Goal: Information Seeking & Learning: Learn about a topic

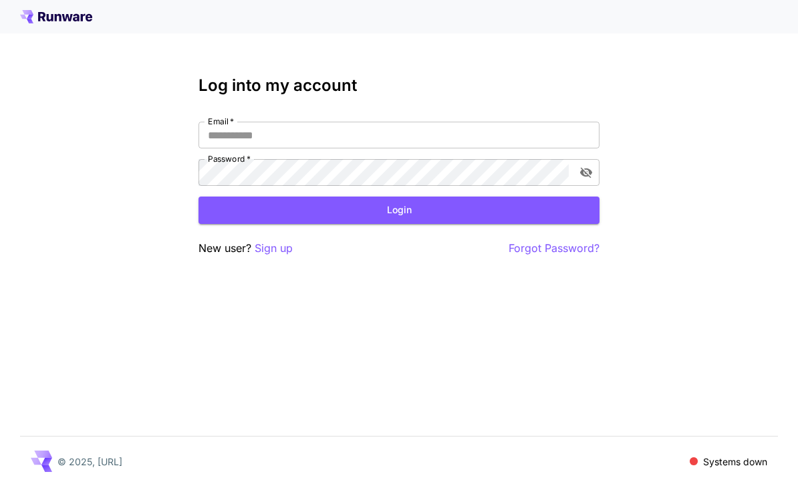
click at [407, 147] on input "Email   *" at bounding box center [399, 135] width 401 height 27
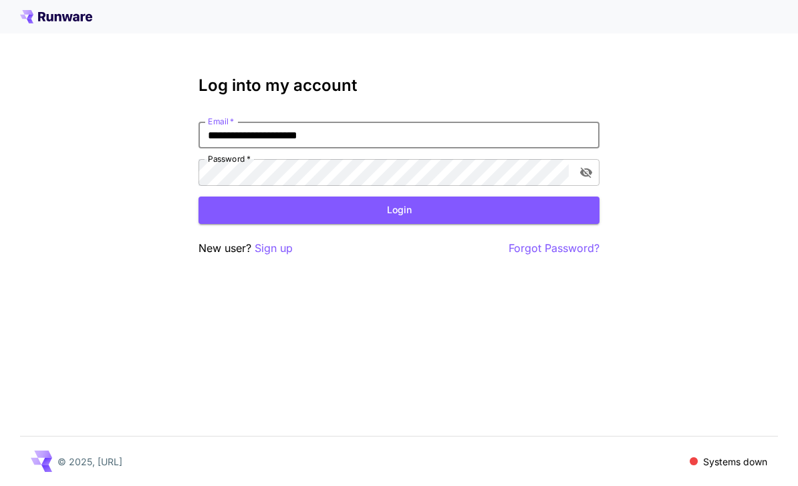
type input "**********"
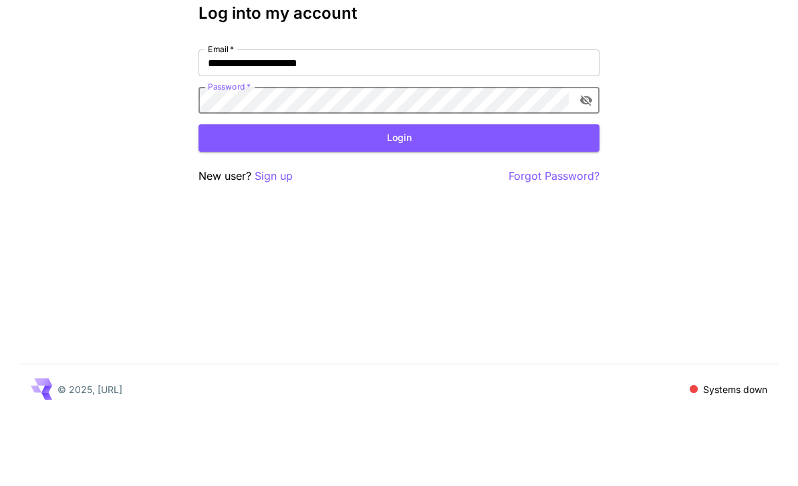
click at [416, 197] on button "Login" at bounding box center [399, 210] width 401 height 27
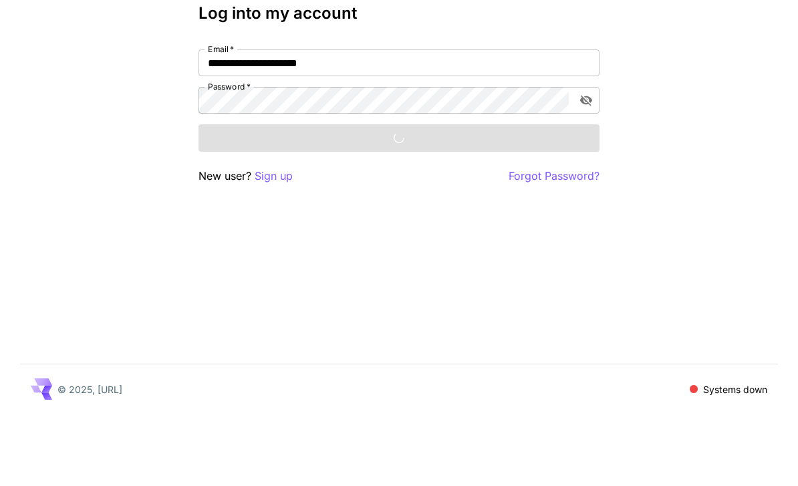
scroll to position [43, 0]
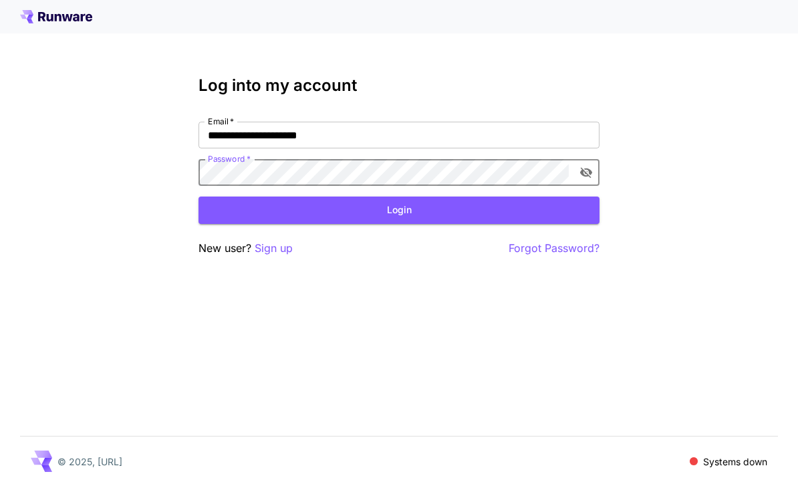
click at [425, 197] on button "Login" at bounding box center [399, 210] width 401 height 27
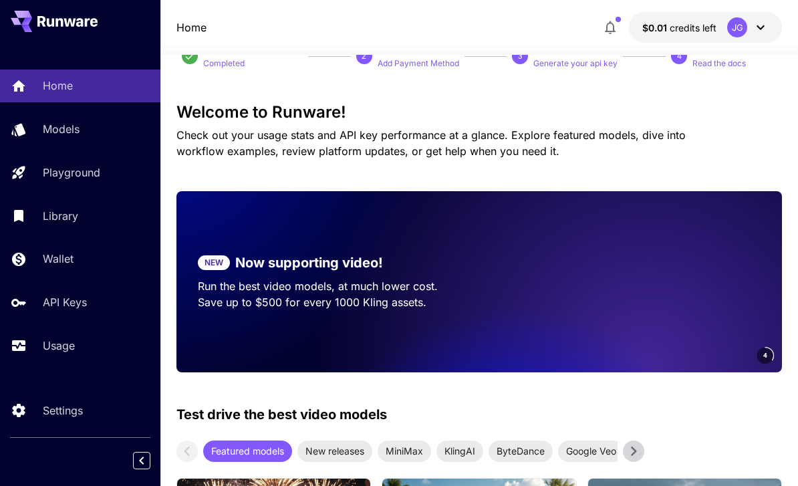
click at [37, 336] on link "Usage" at bounding box center [80, 346] width 160 height 33
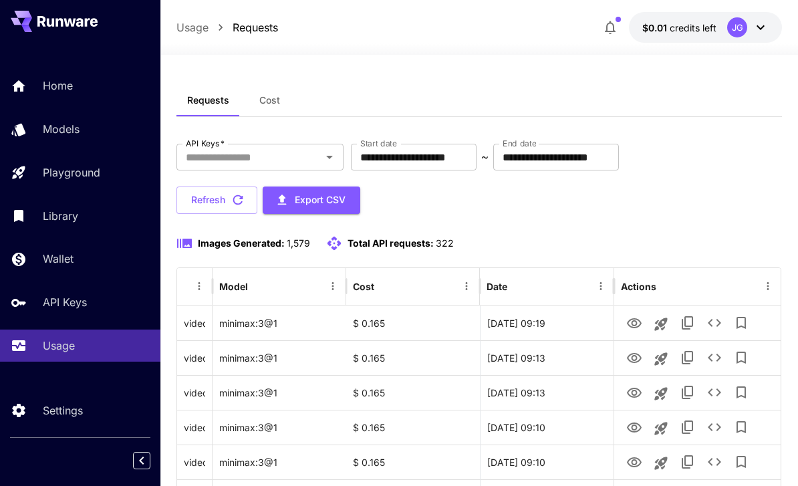
click at [423, 155] on input "**********" at bounding box center [414, 157] width 126 height 27
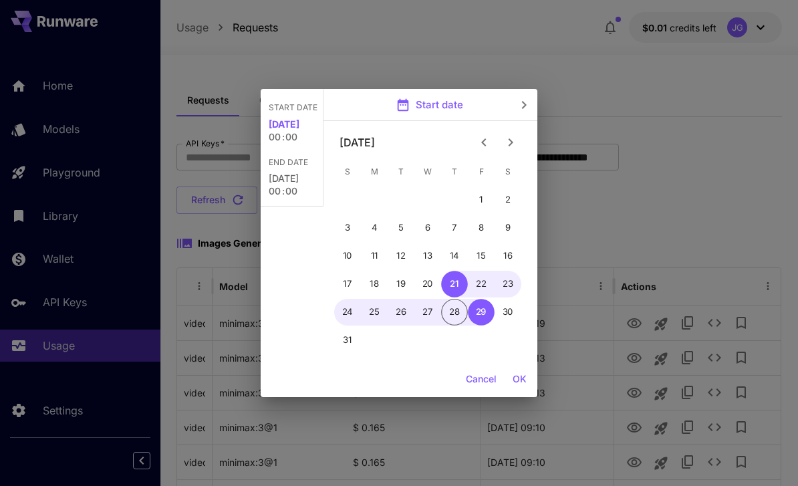
click at [479, 137] on icon "Previous month" at bounding box center [484, 142] width 16 height 16
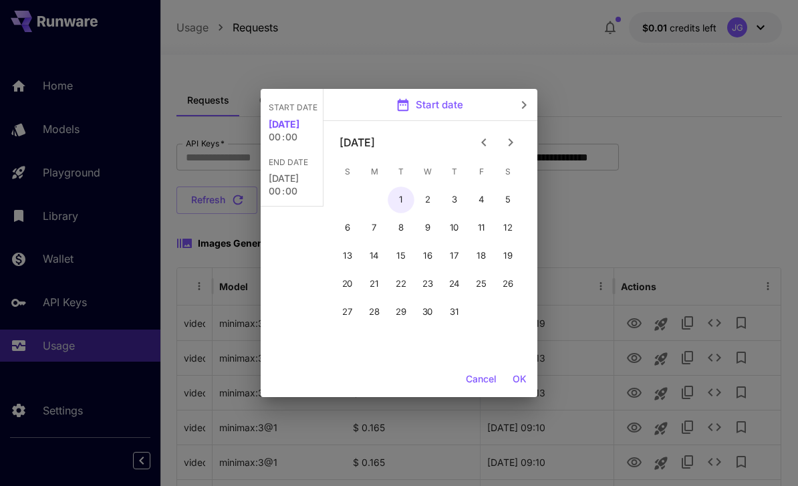
click at [399, 199] on button "1" at bounding box center [401, 199] width 27 height 27
type input "**********"
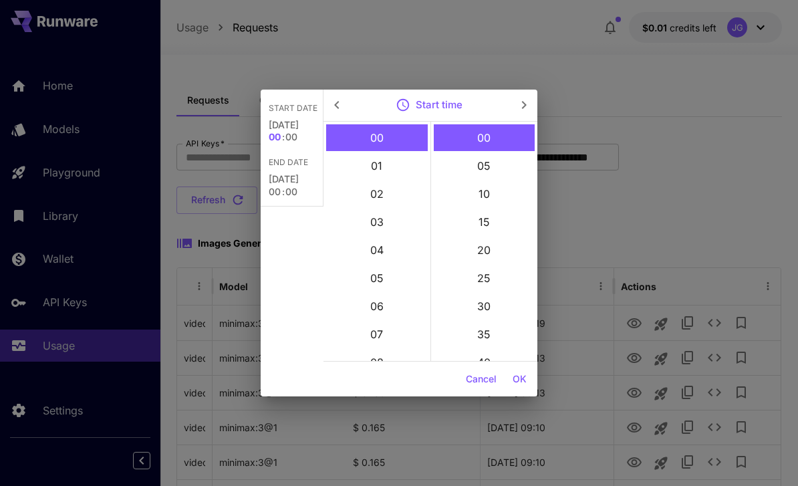
click at [523, 380] on button "OK" at bounding box center [519, 379] width 25 height 25
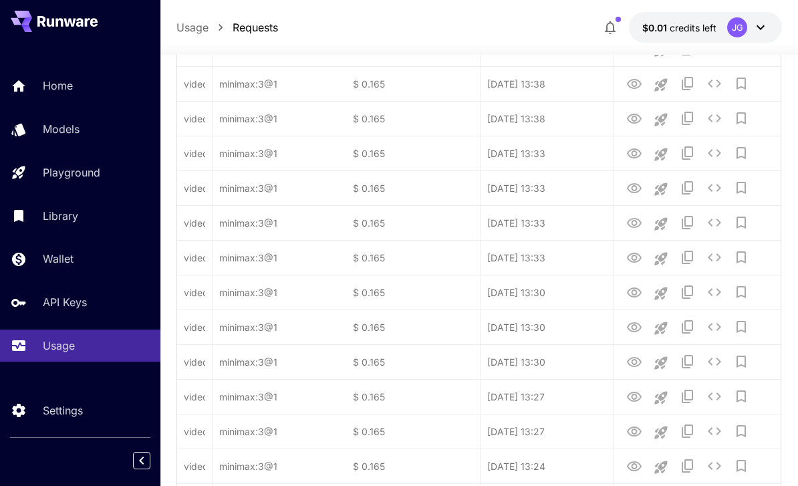
scroll to position [1590, 0]
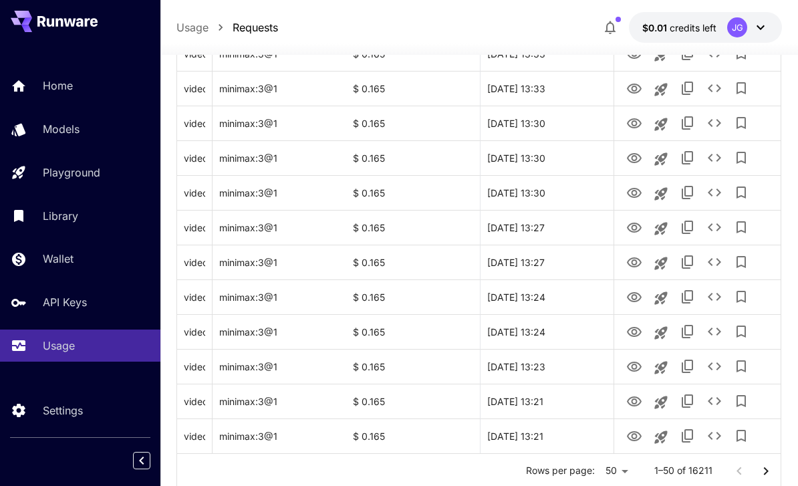
click at [773, 477] on icon "Go to next page" at bounding box center [766, 471] width 16 height 16
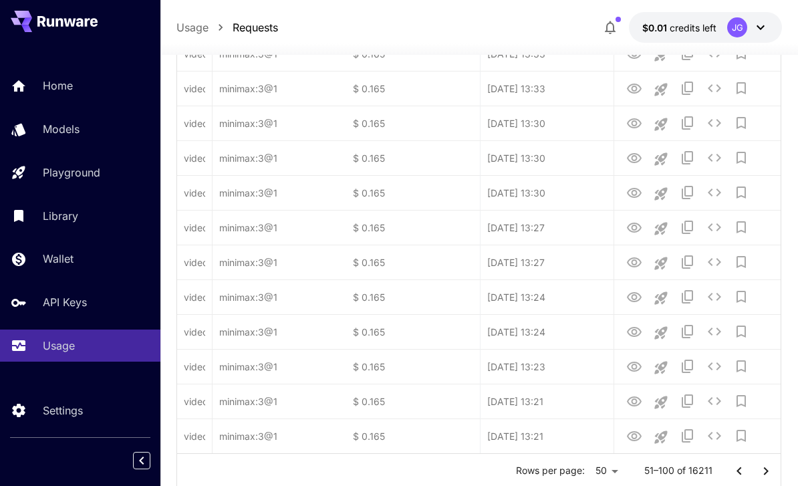
click at [773, 477] on icon "Go to next page" at bounding box center [766, 471] width 16 height 16
click at [775, 473] on button "Go to next page" at bounding box center [766, 471] width 27 height 27
click at [774, 462] on button "Go to next page" at bounding box center [766, 471] width 27 height 27
click at [773, 462] on button "Go to next page" at bounding box center [766, 471] width 27 height 27
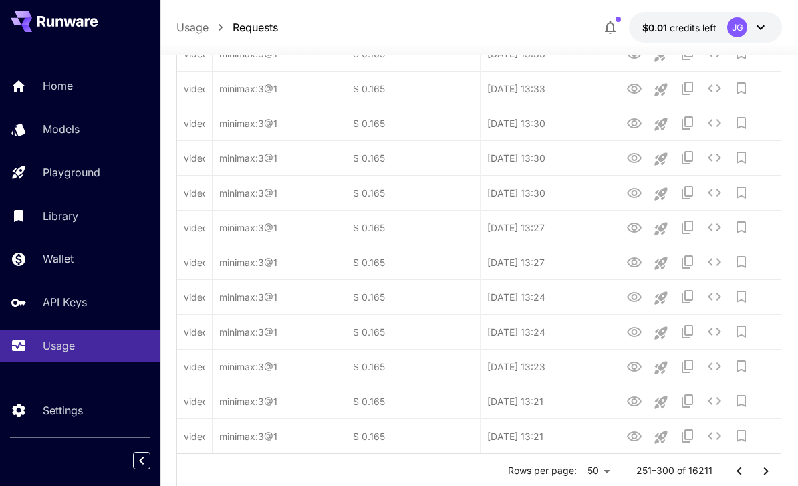
click at [774, 465] on icon "Go to next page" at bounding box center [766, 471] width 16 height 16
click at [777, 473] on button "Go to next page" at bounding box center [766, 471] width 27 height 27
click at [776, 473] on button "Go to next page" at bounding box center [766, 471] width 27 height 27
click at [777, 469] on button "Go to next page" at bounding box center [766, 471] width 27 height 27
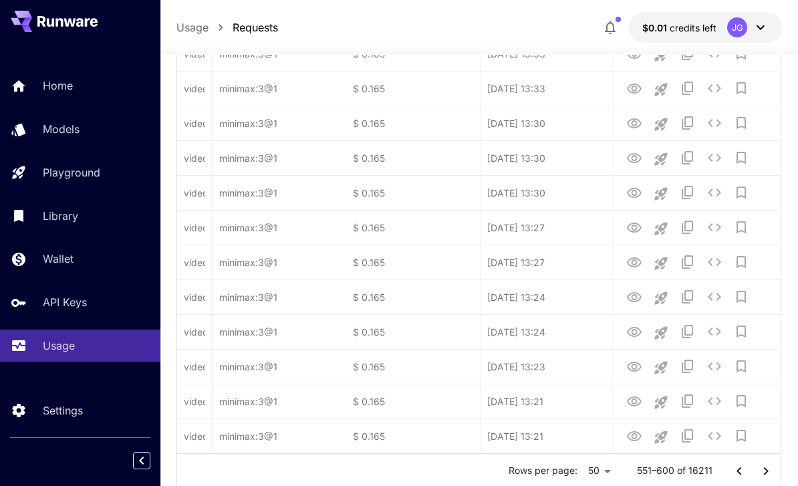
click at [776, 469] on button "Go to next page" at bounding box center [766, 471] width 27 height 27
click at [761, 467] on icon "Go to next page" at bounding box center [766, 471] width 16 height 16
click at [761, 466] on icon "Go to next page" at bounding box center [766, 471] width 16 height 16
click at [765, 470] on icon "Go to next page" at bounding box center [766, 471] width 16 height 16
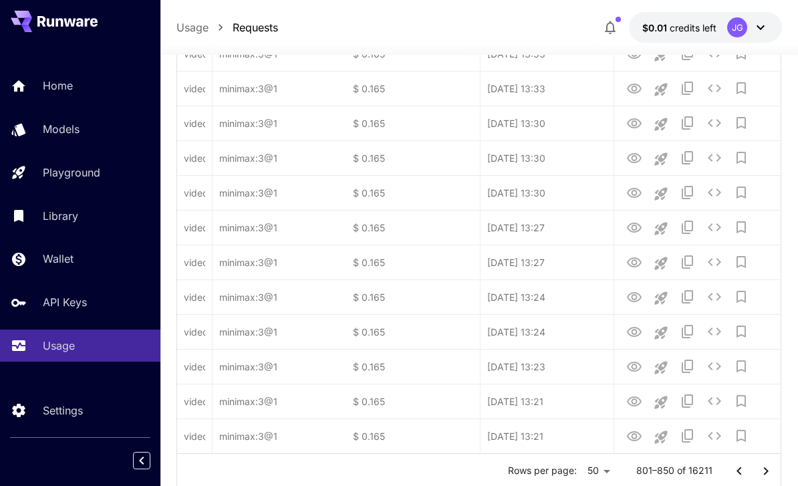
click at [767, 471] on icon "Go to next page" at bounding box center [766, 471] width 5 height 8
click at [767, 470] on icon "Go to next page" at bounding box center [766, 471] width 5 height 8
click at [767, 469] on icon "Go to next page" at bounding box center [766, 471] width 5 height 8
click at [770, 467] on icon "Go to next page" at bounding box center [766, 471] width 16 height 16
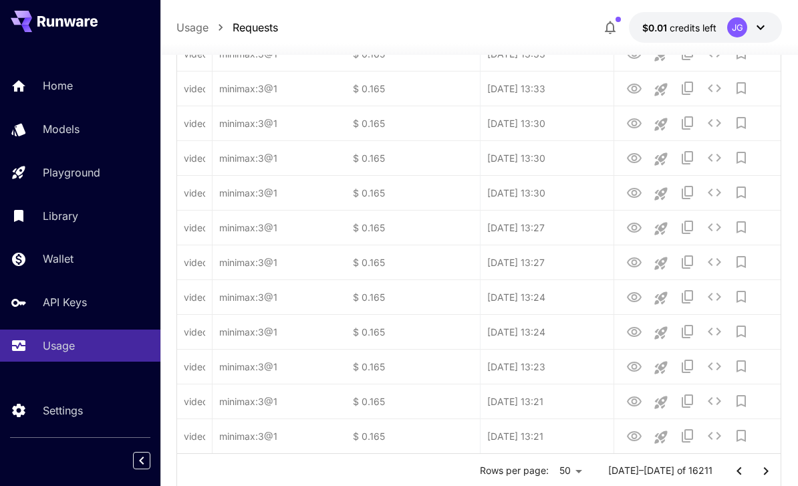
click at [770, 467] on icon "Go to next page" at bounding box center [766, 471] width 16 height 16
click at [767, 471] on icon "Go to next page" at bounding box center [766, 471] width 16 height 16
click at [767, 470] on icon "Go to next page" at bounding box center [766, 471] width 5 height 8
click at [770, 469] on icon "Go to next page" at bounding box center [766, 471] width 16 height 16
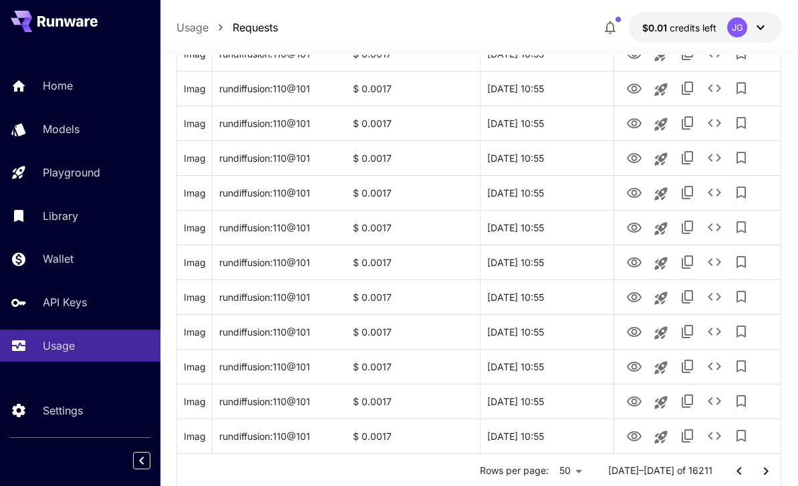
click at [770, 475] on icon "Go to next page" at bounding box center [766, 471] width 16 height 16
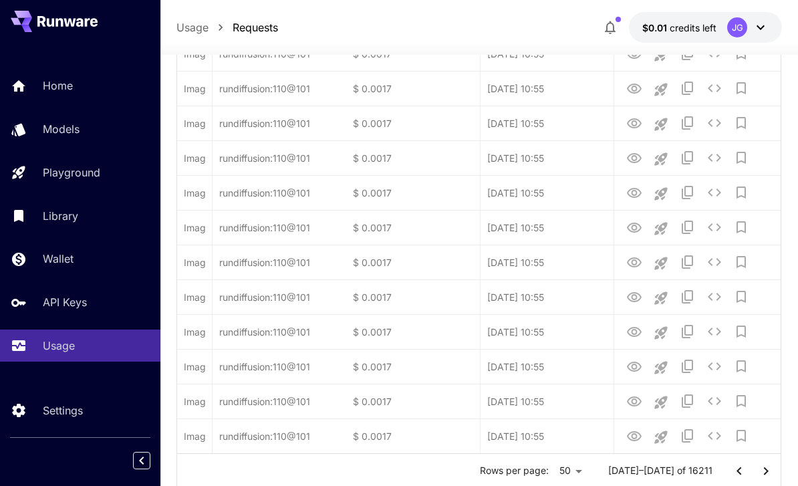
click at [770, 474] on icon "Go to next page" at bounding box center [766, 471] width 16 height 16
click at [767, 468] on icon "Go to next page" at bounding box center [766, 471] width 16 height 16
click at [766, 469] on icon "Go to next page" at bounding box center [766, 471] width 5 height 8
click at [766, 468] on icon "Go to next page" at bounding box center [766, 471] width 5 height 8
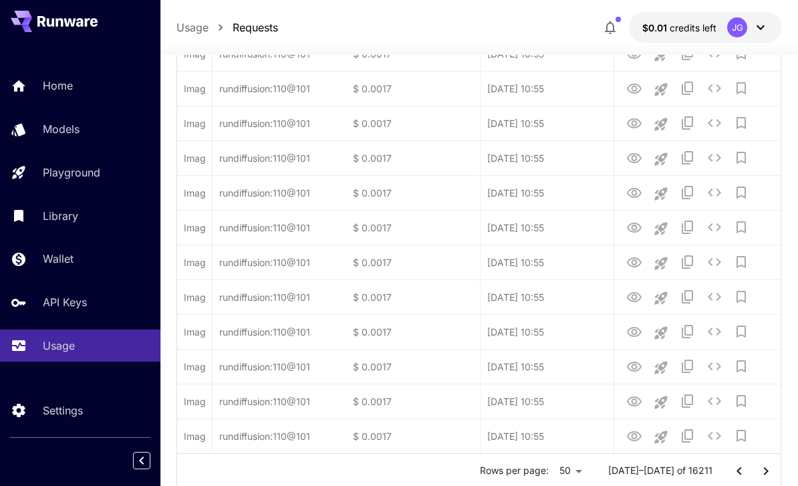
click at [767, 471] on icon "Go to next page" at bounding box center [766, 471] width 16 height 16
click at [767, 470] on icon "Go to next page" at bounding box center [766, 471] width 5 height 8
click at [768, 472] on icon "Go to next page" at bounding box center [766, 471] width 16 height 16
click at [769, 472] on icon "Go to next page" at bounding box center [766, 471] width 16 height 16
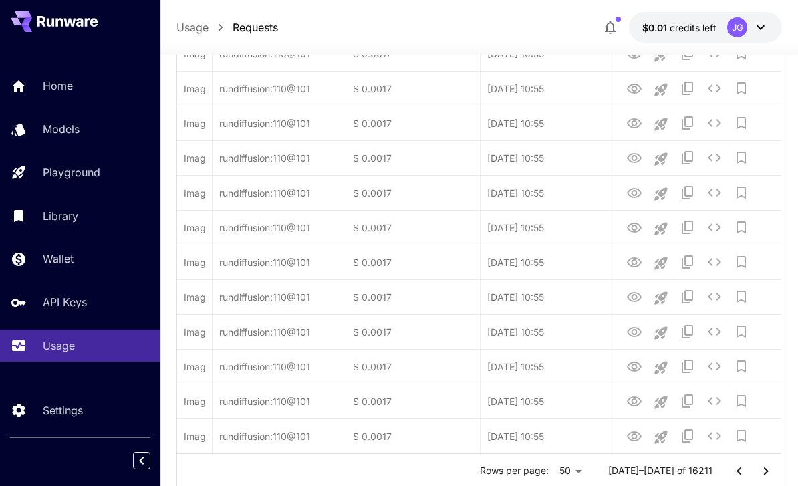
click at [769, 472] on icon "Go to next page" at bounding box center [766, 471] width 16 height 16
click at [771, 471] on icon "Go to next page" at bounding box center [766, 471] width 16 height 16
click at [770, 473] on icon "Go to next page" at bounding box center [766, 471] width 16 height 16
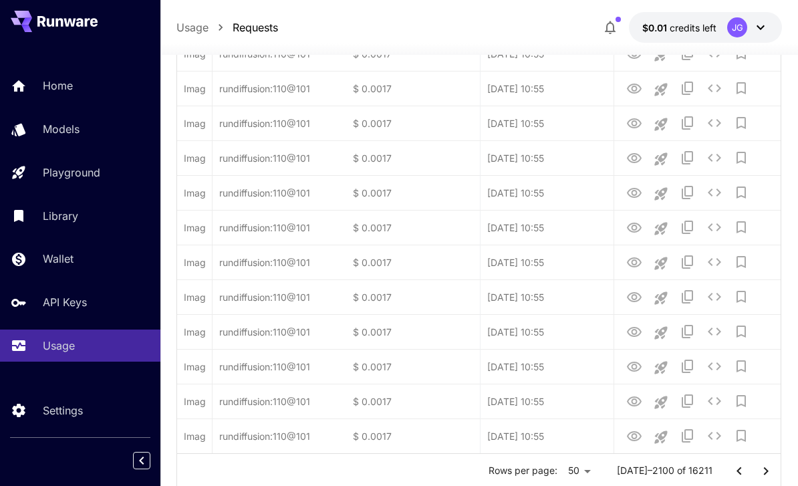
click at [767, 473] on icon "Go to next page" at bounding box center [766, 471] width 16 height 16
click at [770, 472] on icon "Go to next page" at bounding box center [766, 471] width 16 height 16
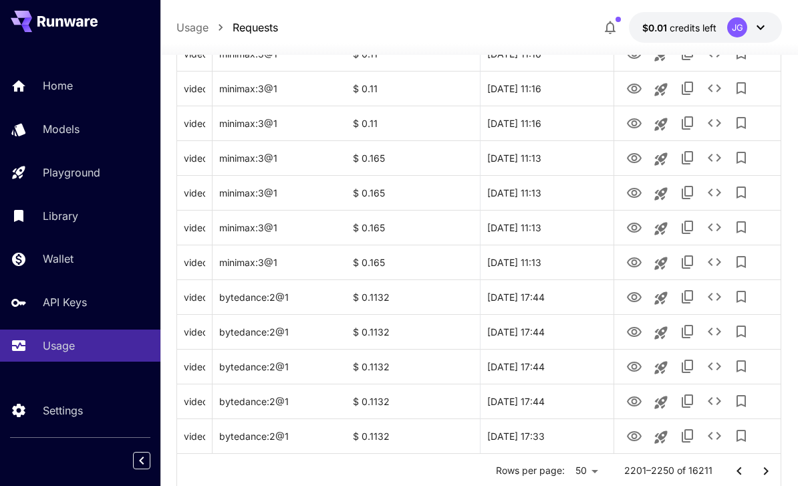
click at [764, 471] on icon "Go to next page" at bounding box center [766, 471] width 16 height 16
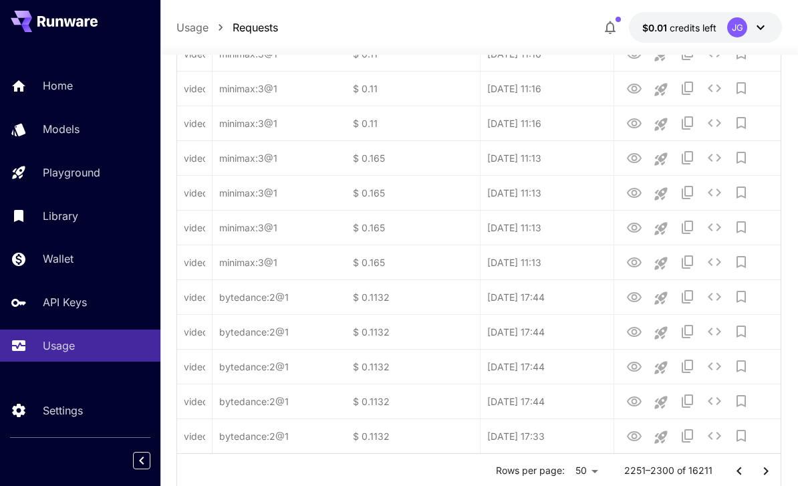
click at [764, 471] on icon "Go to next page" at bounding box center [766, 471] width 16 height 16
click at [767, 471] on icon "Go to next page" at bounding box center [766, 471] width 5 height 8
click at [772, 475] on icon "Go to next page" at bounding box center [766, 471] width 16 height 16
click at [772, 474] on icon "Go to next page" at bounding box center [766, 471] width 16 height 16
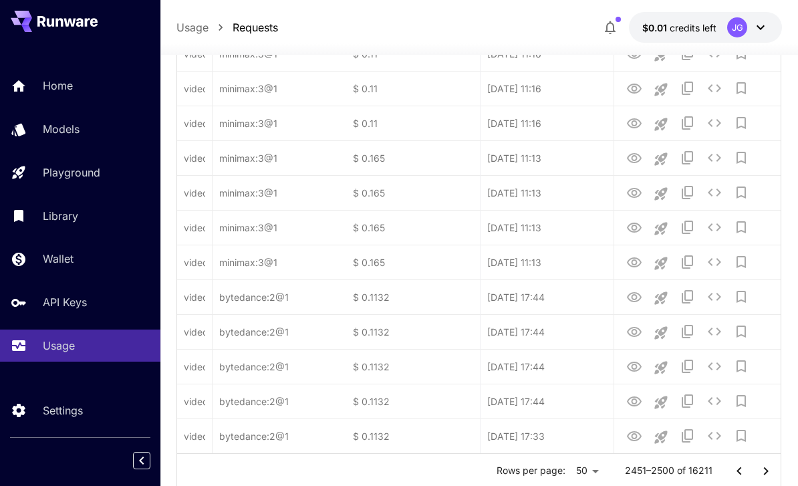
click at [771, 473] on icon "Go to next page" at bounding box center [766, 471] width 16 height 16
click at [770, 469] on icon "Go to next page" at bounding box center [766, 471] width 16 height 16
click at [771, 469] on icon "Go to next page" at bounding box center [766, 471] width 16 height 16
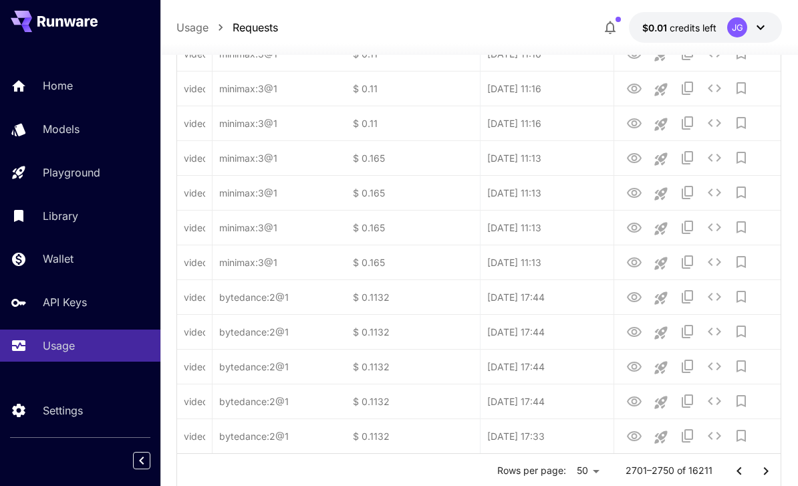
click at [771, 469] on icon "Go to next page" at bounding box center [766, 471] width 16 height 16
click at [773, 472] on icon "Go to next page" at bounding box center [766, 471] width 16 height 16
click at [772, 472] on icon "Go to next page" at bounding box center [766, 471] width 16 height 16
click at [775, 470] on button "Go to next page" at bounding box center [766, 471] width 27 height 27
click at [771, 467] on icon "Go to next page" at bounding box center [766, 471] width 16 height 16
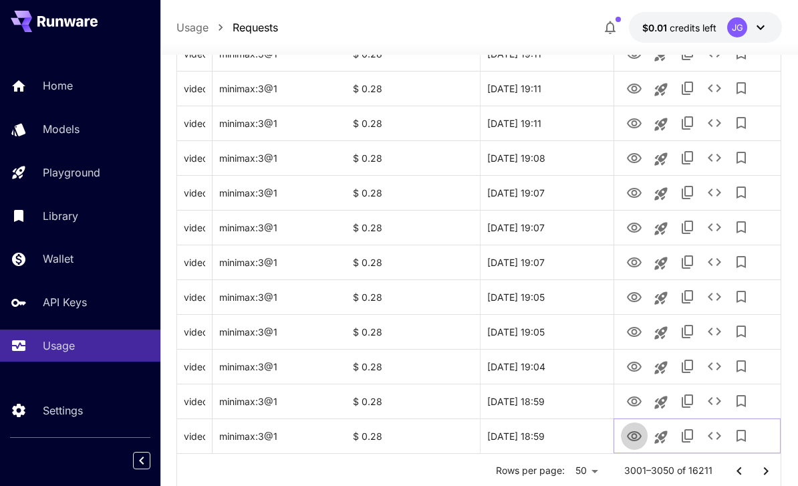
click at [632, 438] on icon "View Video" at bounding box center [634, 436] width 16 height 16
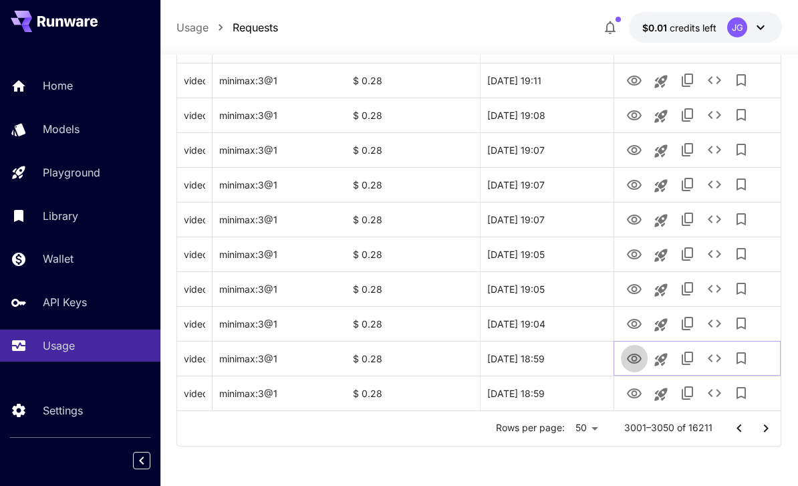
click at [632, 363] on icon "View Video" at bounding box center [634, 359] width 16 height 16
click at [638, 318] on icon "View Video" at bounding box center [634, 324] width 16 height 16
click at [641, 285] on icon "View Video" at bounding box center [634, 289] width 16 height 16
click at [632, 253] on icon "View Video" at bounding box center [634, 254] width 15 height 10
click at [634, 223] on icon "View Video" at bounding box center [634, 220] width 16 height 16
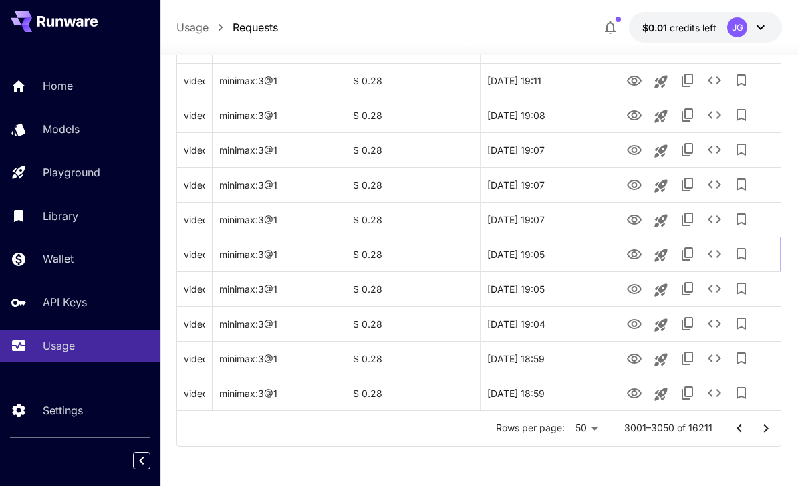
click at [719, 251] on icon "See details" at bounding box center [714, 254] width 13 height 8
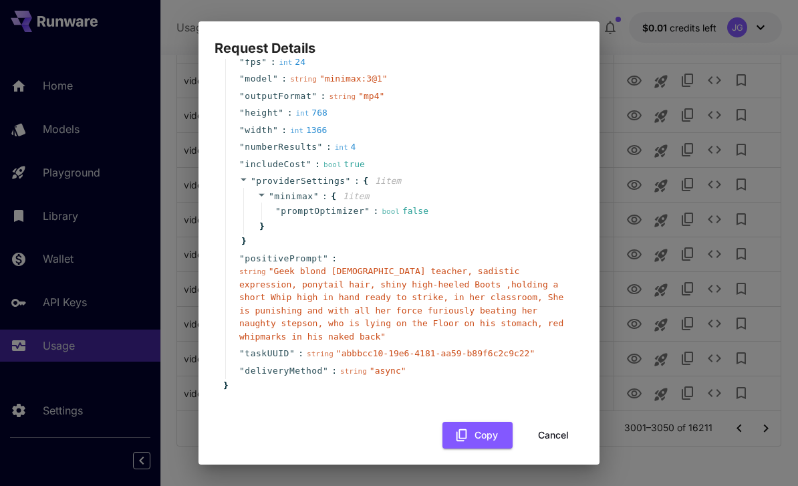
scroll to position [76, 0]
click at [547, 426] on button "Cancel" at bounding box center [553, 435] width 60 height 27
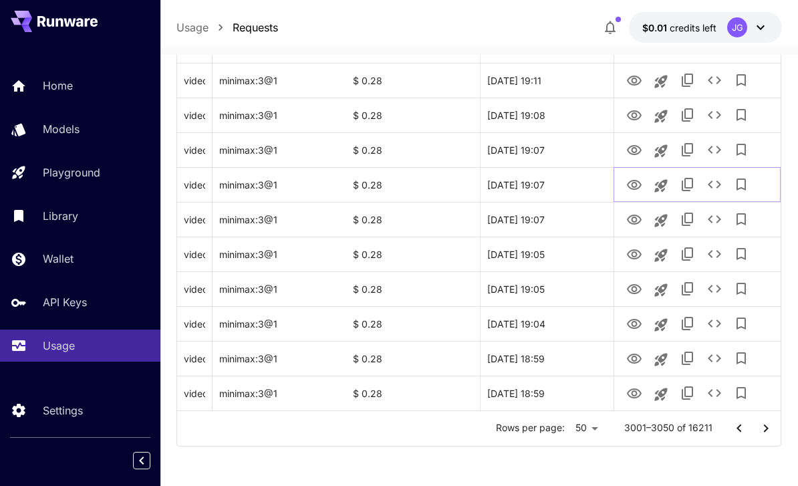
click at [630, 184] on icon "View Video" at bounding box center [634, 185] width 16 height 16
click at [638, 150] on icon "View Video" at bounding box center [634, 150] width 16 height 16
click at [634, 114] on icon "View Video" at bounding box center [634, 116] width 16 height 16
click at [715, 109] on icon "See details" at bounding box center [715, 115] width 16 height 16
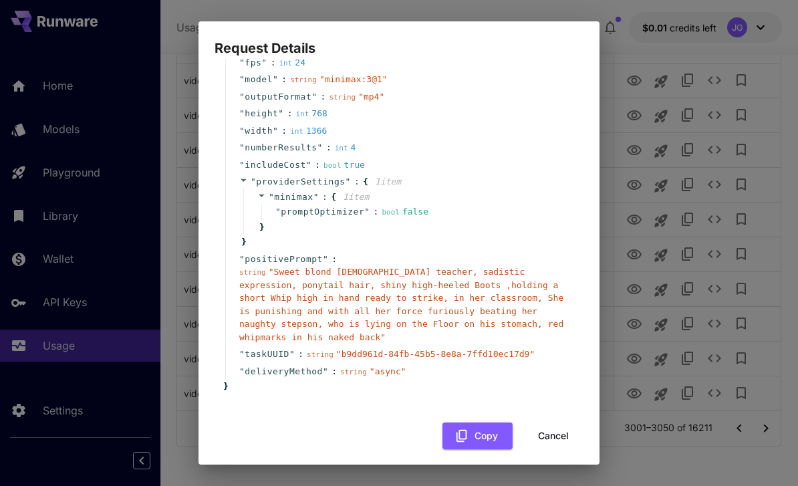
click at [547, 422] on button "Cancel" at bounding box center [553, 435] width 60 height 27
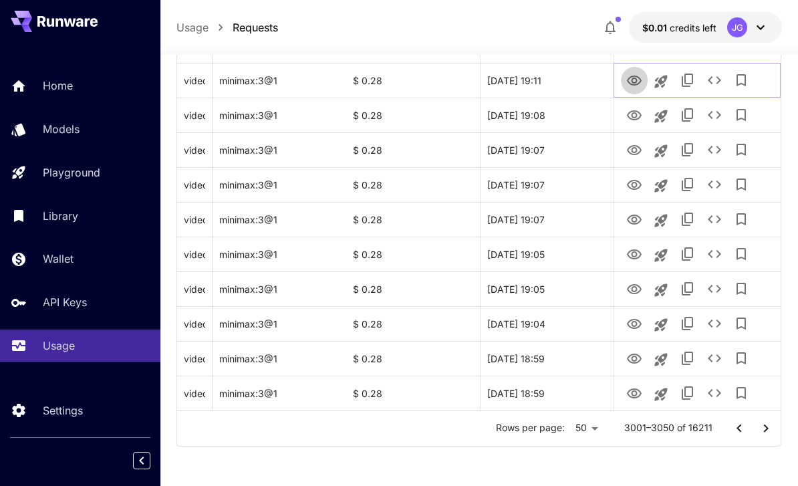
click at [635, 87] on icon "View Video" at bounding box center [634, 81] width 16 height 16
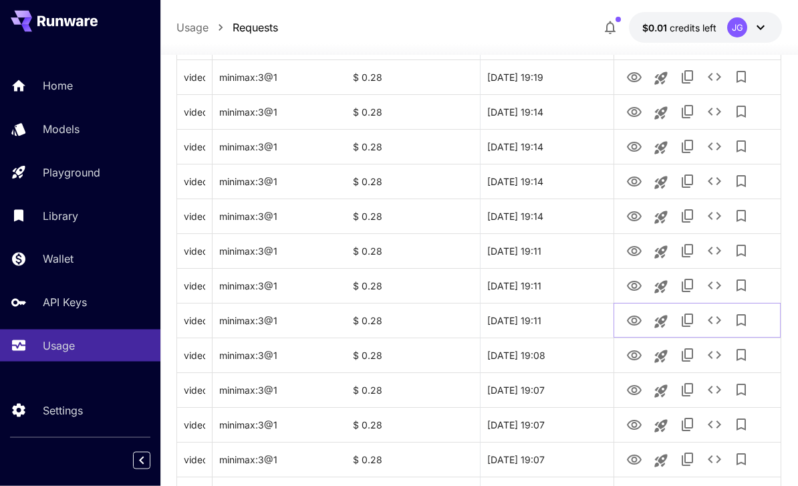
scroll to position [1386, 0]
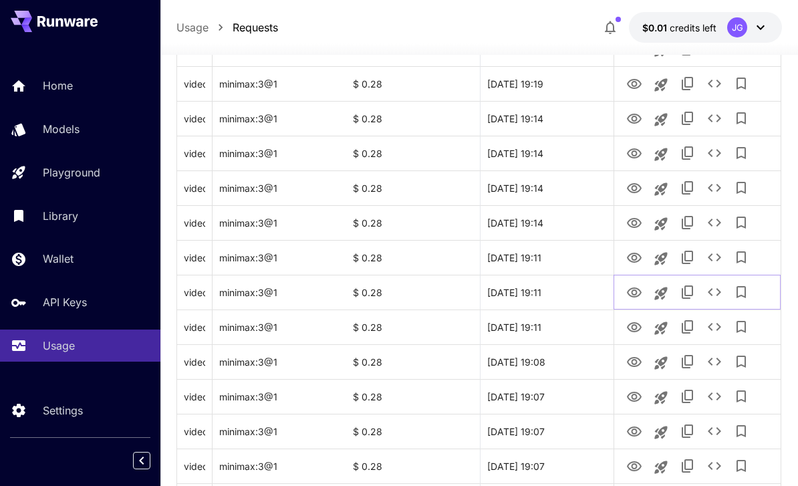
click at [632, 291] on icon "View Video" at bounding box center [634, 293] width 16 height 16
click at [630, 256] on icon "View Video" at bounding box center [634, 258] width 16 height 16
click at [634, 222] on icon "View Video" at bounding box center [634, 223] width 16 height 16
click at [640, 189] on icon "View Video" at bounding box center [634, 188] width 15 height 10
click at [719, 184] on icon "See details" at bounding box center [715, 188] width 16 height 16
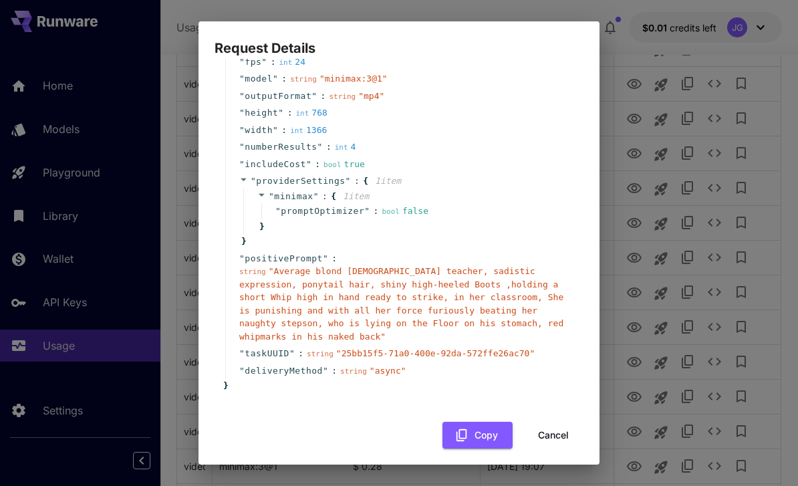
scroll to position [76, 0]
click at [548, 430] on button "Cancel" at bounding box center [553, 435] width 60 height 27
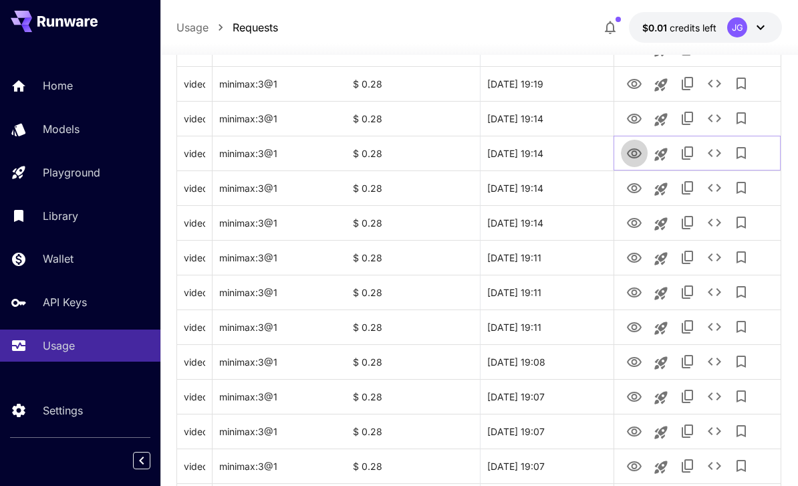
click at [634, 158] on icon "View Video" at bounding box center [634, 153] width 15 height 10
click at [635, 120] on icon "View Video" at bounding box center [634, 119] width 16 height 16
click at [714, 110] on icon "See details" at bounding box center [715, 118] width 16 height 16
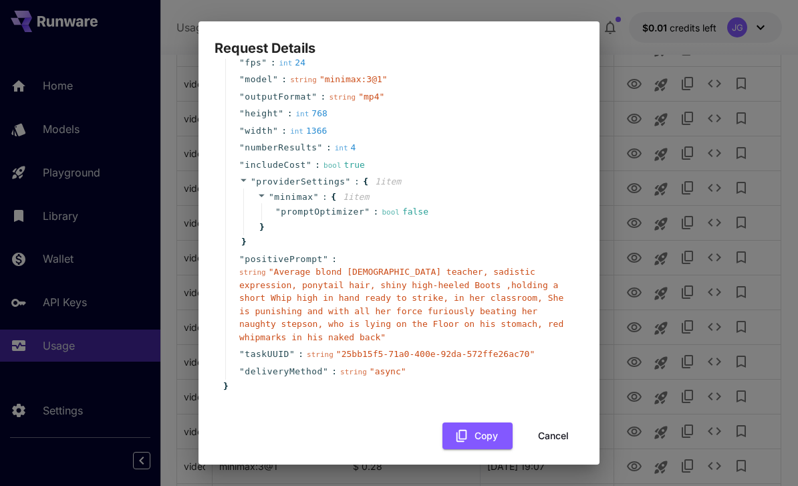
click at [551, 427] on button "Cancel" at bounding box center [553, 435] width 60 height 27
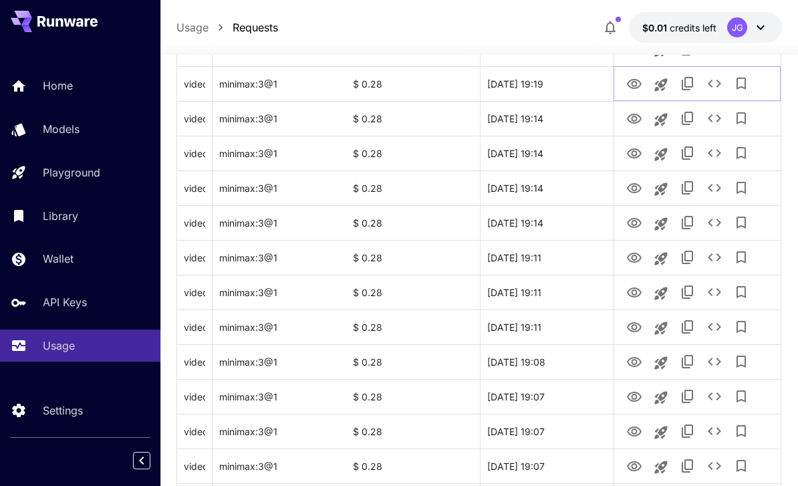
click at [636, 85] on icon "View Video" at bounding box center [634, 84] width 15 height 10
click at [719, 82] on icon "See details" at bounding box center [714, 84] width 13 height 8
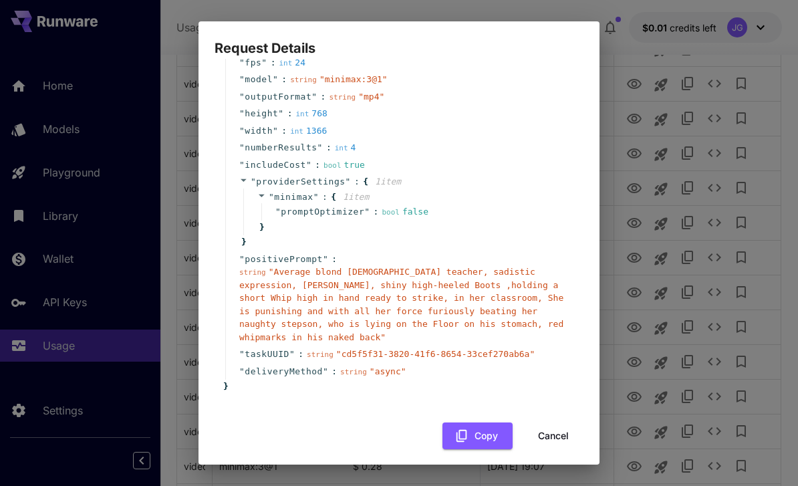
click at [537, 430] on button "Cancel" at bounding box center [553, 435] width 60 height 27
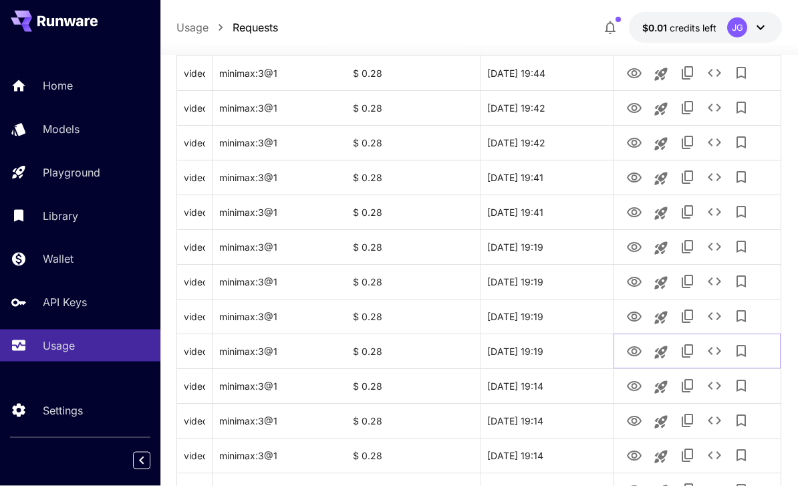
scroll to position [1119, 0]
click at [634, 321] on icon "View Video" at bounding box center [634, 316] width 15 height 10
click at [642, 277] on icon "View Video" at bounding box center [634, 282] width 16 height 16
click at [635, 309] on icon "View Video" at bounding box center [634, 317] width 16 height 16
click at [634, 279] on icon "View Video" at bounding box center [634, 282] width 15 height 10
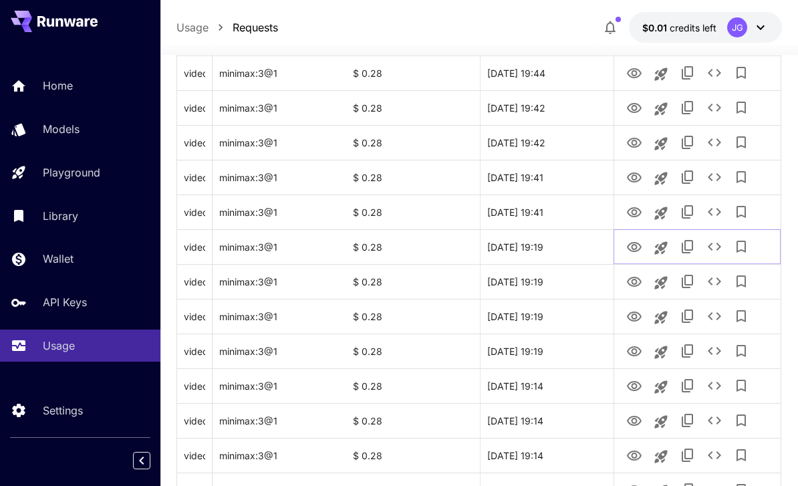
click at [634, 245] on icon "View Video" at bounding box center [634, 247] width 16 height 16
click at [716, 251] on icon "See details" at bounding box center [715, 247] width 16 height 16
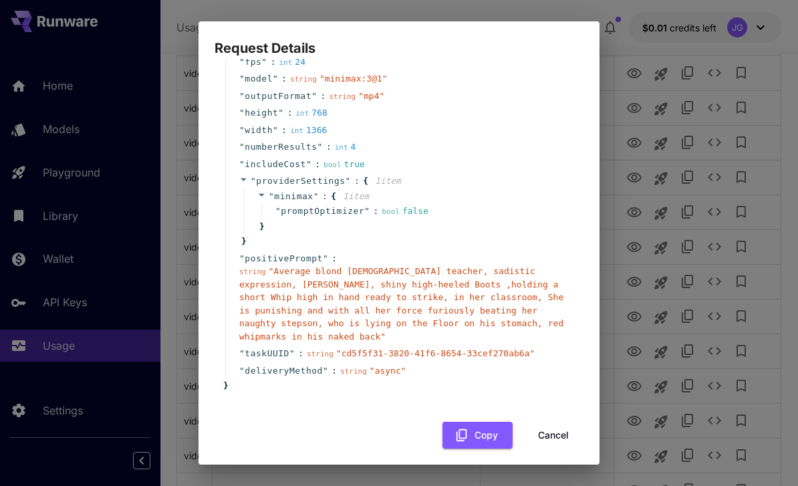
scroll to position [76, 0]
click at [544, 427] on button "Cancel" at bounding box center [553, 435] width 60 height 27
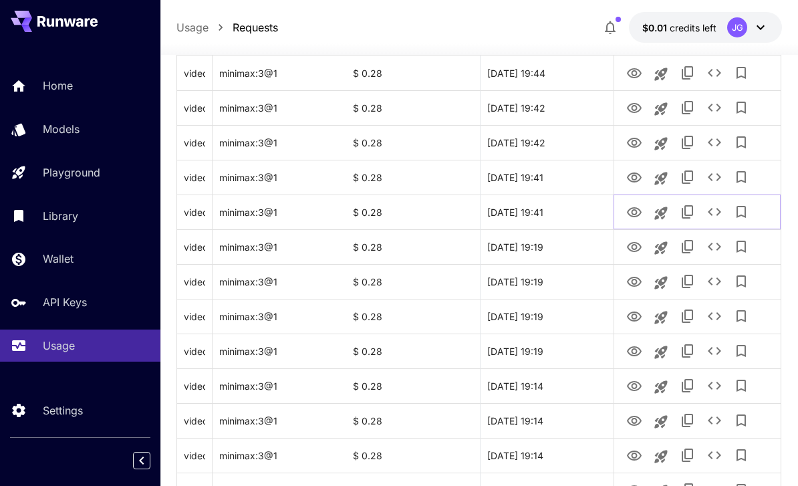
click at [636, 211] on icon "View Video" at bounding box center [634, 213] width 16 height 16
click at [632, 177] on icon "View Video" at bounding box center [634, 177] width 15 height 10
click at [632, 147] on icon "View Video" at bounding box center [634, 143] width 16 height 16
click at [639, 109] on icon "View Video" at bounding box center [634, 108] width 16 height 16
click at [638, 69] on icon "View Video" at bounding box center [634, 73] width 15 height 10
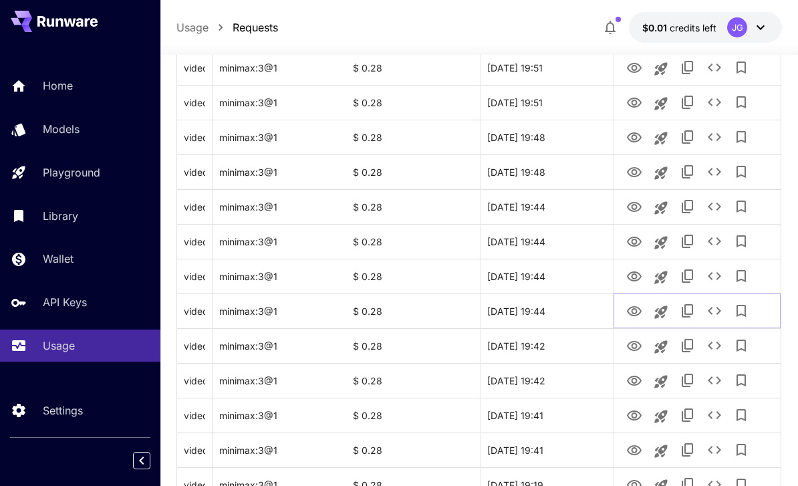
scroll to position [858, 0]
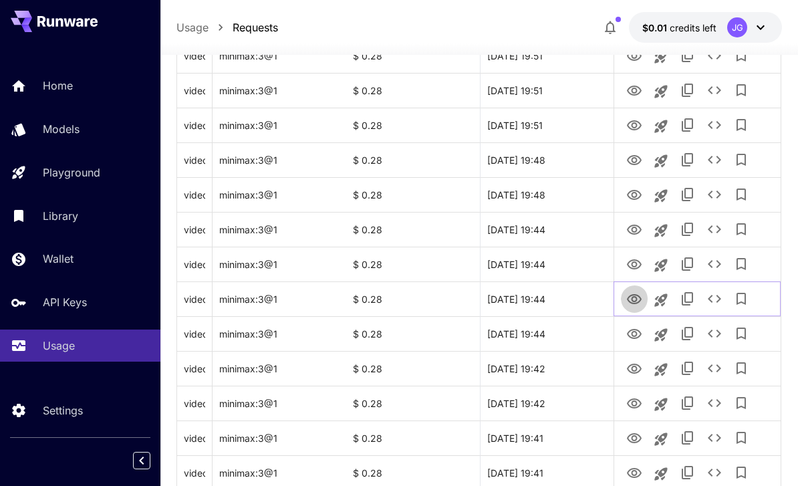
click at [632, 293] on icon "View Video" at bounding box center [634, 299] width 16 height 16
click at [714, 303] on icon "See details" at bounding box center [715, 299] width 16 height 16
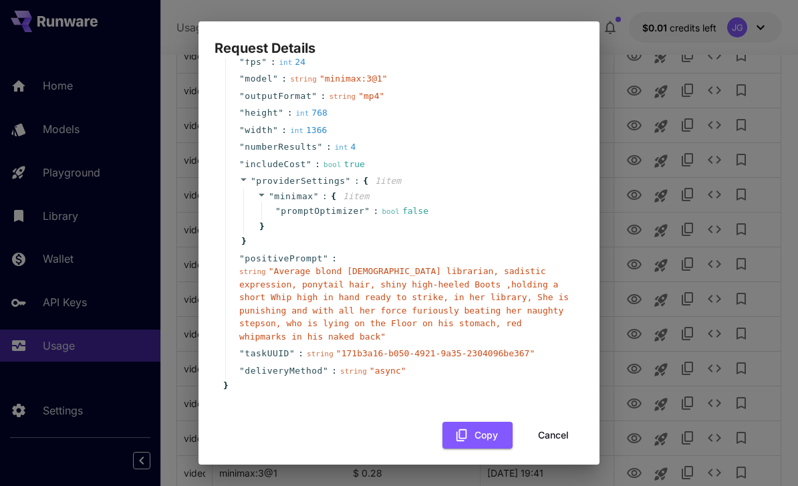
scroll to position [76, 0]
click at [557, 426] on button "Cancel" at bounding box center [553, 435] width 60 height 27
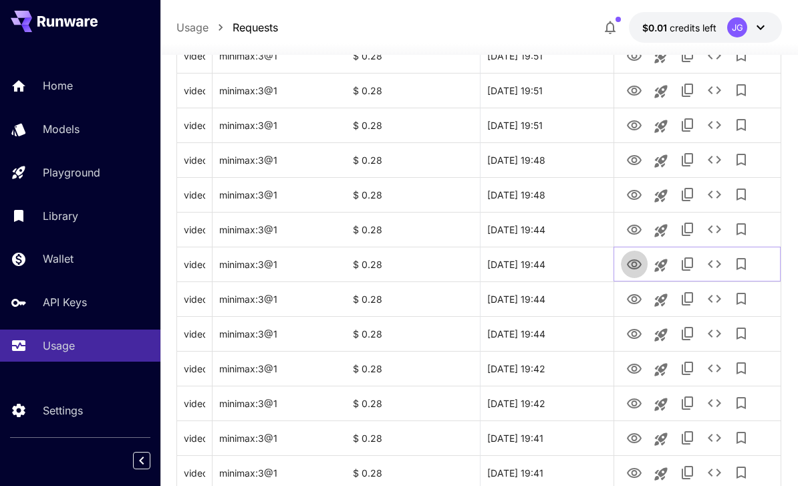
click at [640, 263] on icon "View Video" at bounding box center [634, 264] width 15 height 10
click at [635, 227] on icon "View Video" at bounding box center [634, 230] width 15 height 10
click at [634, 193] on icon "View Video" at bounding box center [634, 195] width 15 height 10
click at [638, 162] on icon "View Video" at bounding box center [634, 160] width 16 height 16
click at [715, 148] on button "See details" at bounding box center [714, 159] width 27 height 27
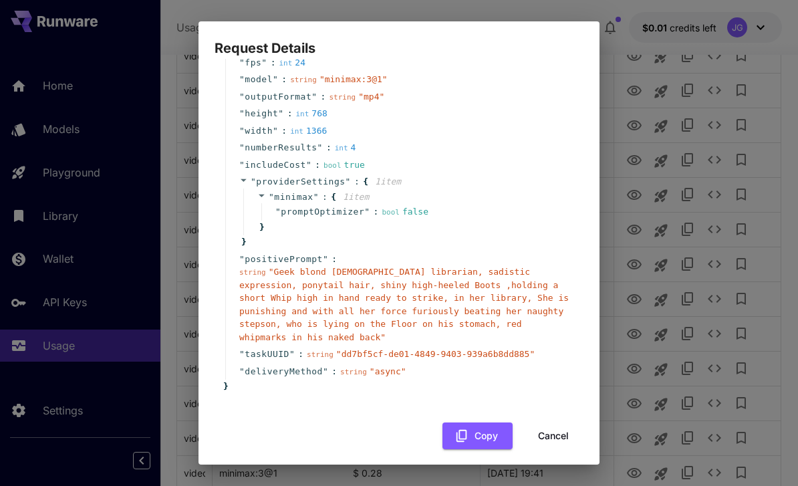
click at [561, 429] on button "Cancel" at bounding box center [553, 435] width 60 height 27
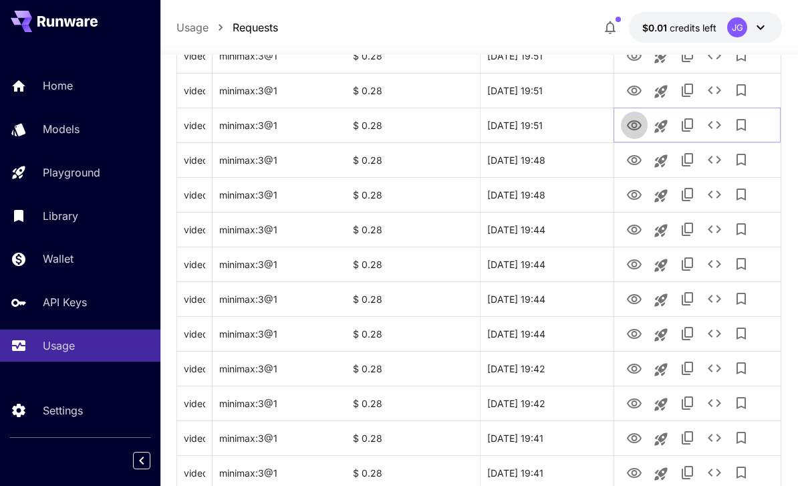
click at [640, 124] on icon "View Video" at bounding box center [634, 126] width 16 height 16
click at [635, 94] on icon "View Video" at bounding box center [634, 91] width 15 height 10
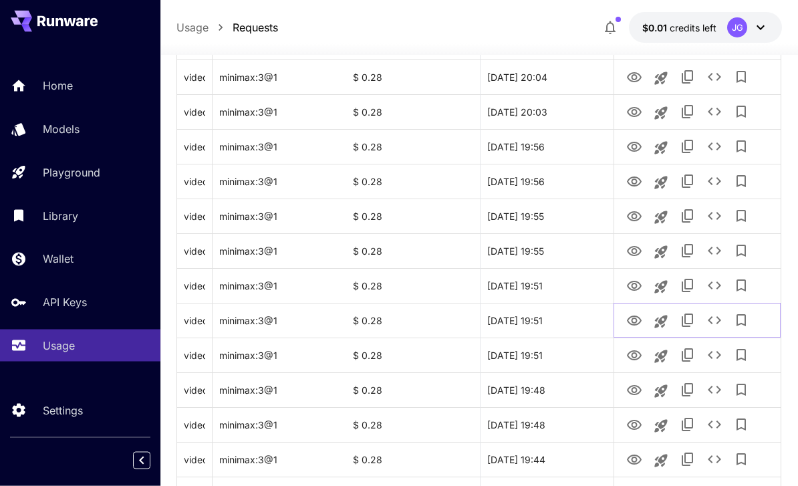
scroll to position [628, 0]
click at [628, 292] on icon "View Video" at bounding box center [634, 286] width 16 height 16
click at [637, 250] on icon "View Video" at bounding box center [634, 251] width 15 height 10
click at [635, 209] on icon "View Video" at bounding box center [634, 217] width 16 height 16
click at [634, 189] on icon "View Video" at bounding box center [634, 182] width 16 height 16
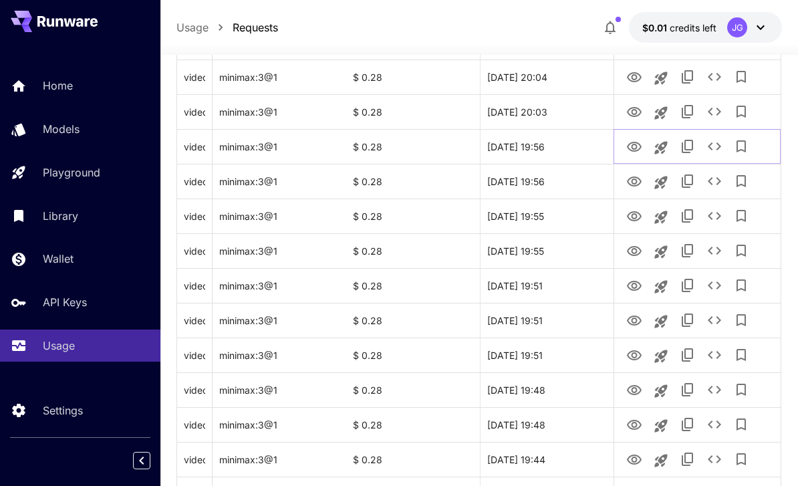
click at [634, 145] on icon "View Video" at bounding box center [634, 147] width 16 height 16
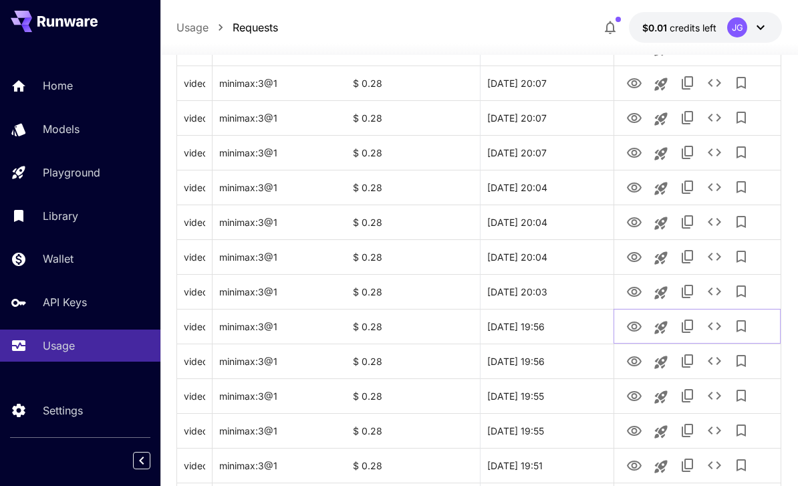
scroll to position [446, 0]
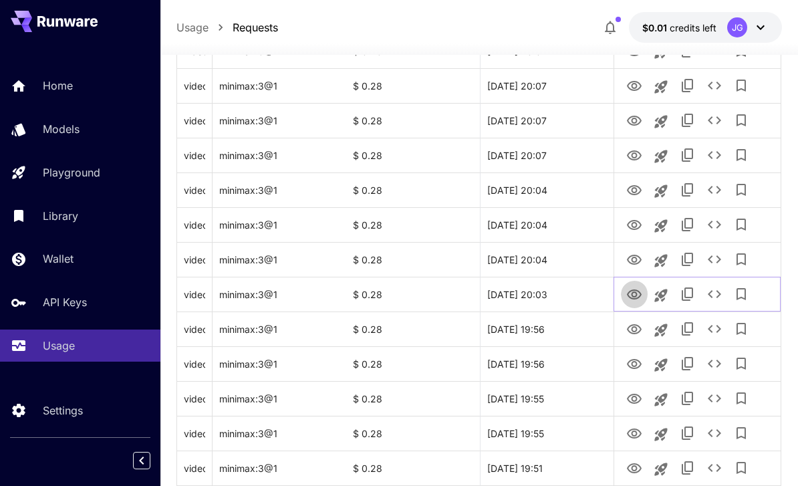
click at [630, 294] on icon "View Video" at bounding box center [634, 295] width 16 height 16
click at [632, 252] on icon "View Video" at bounding box center [634, 260] width 16 height 16
click at [637, 219] on icon "View Video" at bounding box center [634, 225] width 16 height 16
click at [637, 187] on icon "View Video" at bounding box center [634, 190] width 16 height 16
click at [635, 148] on icon "View Video" at bounding box center [634, 156] width 16 height 16
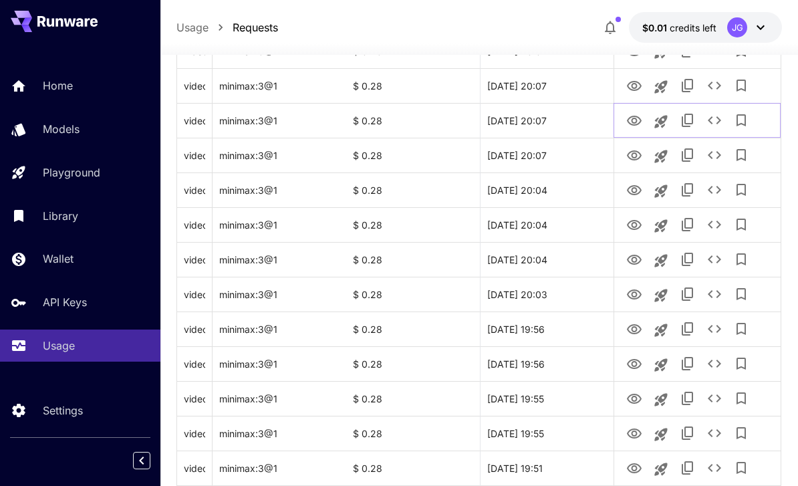
click at [631, 114] on icon "View Video" at bounding box center [634, 121] width 16 height 16
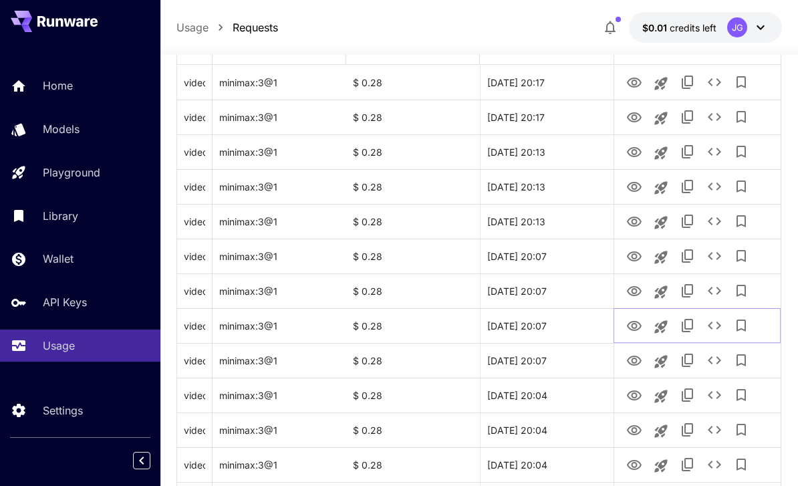
scroll to position [237, 0]
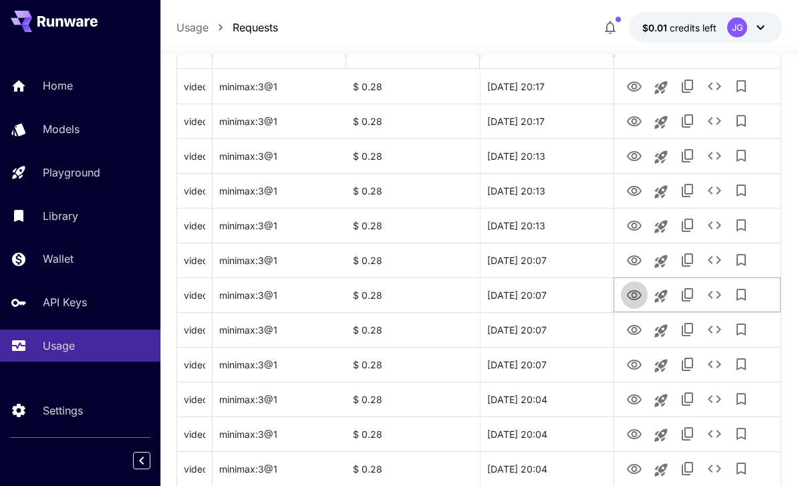
click at [632, 289] on icon "View Video" at bounding box center [634, 295] width 16 height 16
click at [636, 259] on icon "View Video" at bounding box center [634, 260] width 15 height 10
click at [715, 266] on icon "See details" at bounding box center [715, 260] width 16 height 16
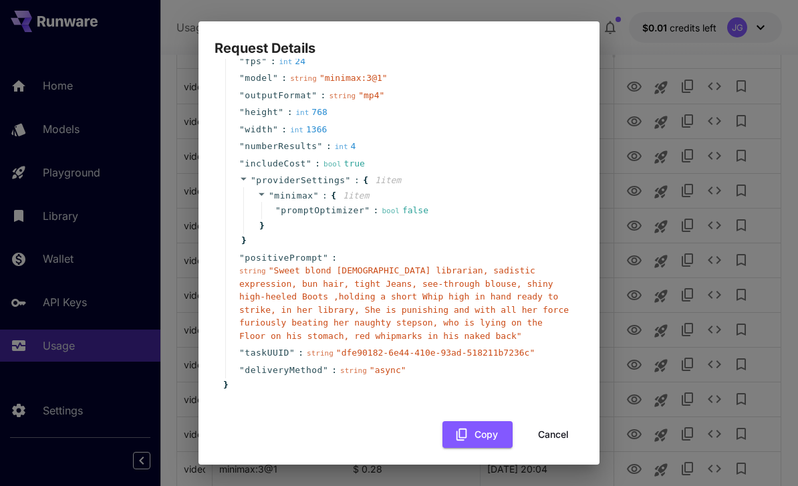
scroll to position [76, 0]
click at [559, 430] on button "Cancel" at bounding box center [553, 435] width 60 height 27
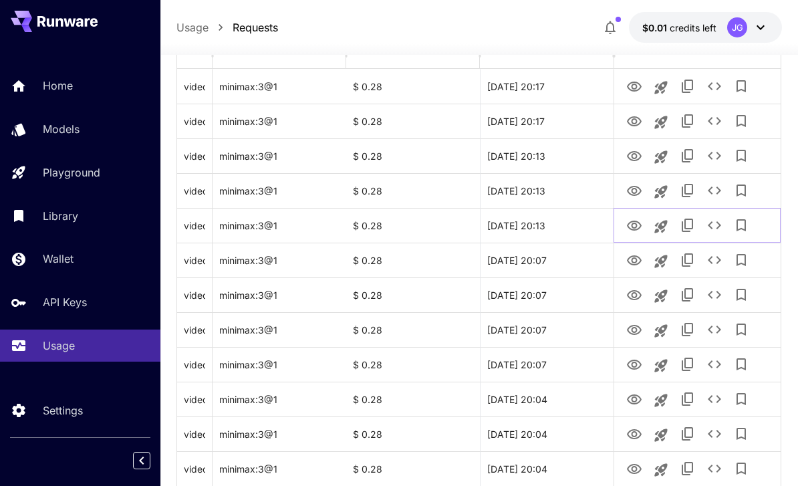
click at [637, 223] on icon "View Video" at bounding box center [634, 226] width 16 height 16
click at [636, 190] on icon "View Video" at bounding box center [634, 191] width 16 height 16
click at [634, 154] on icon "View Video" at bounding box center [634, 156] width 16 height 16
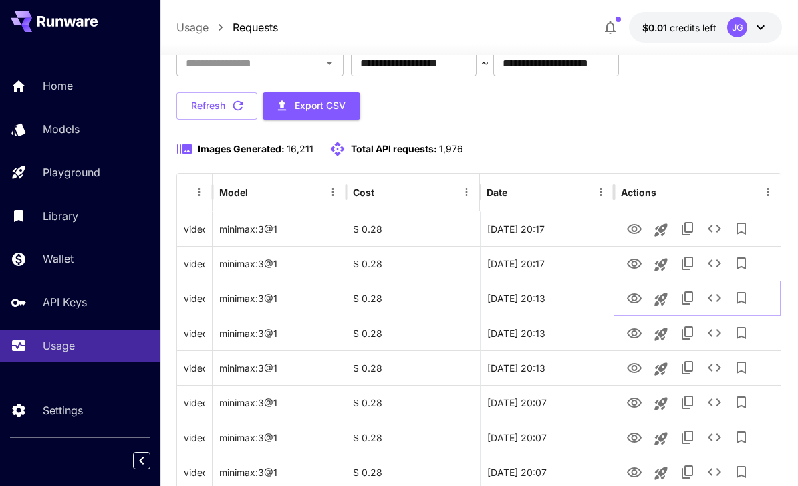
scroll to position [93, 0]
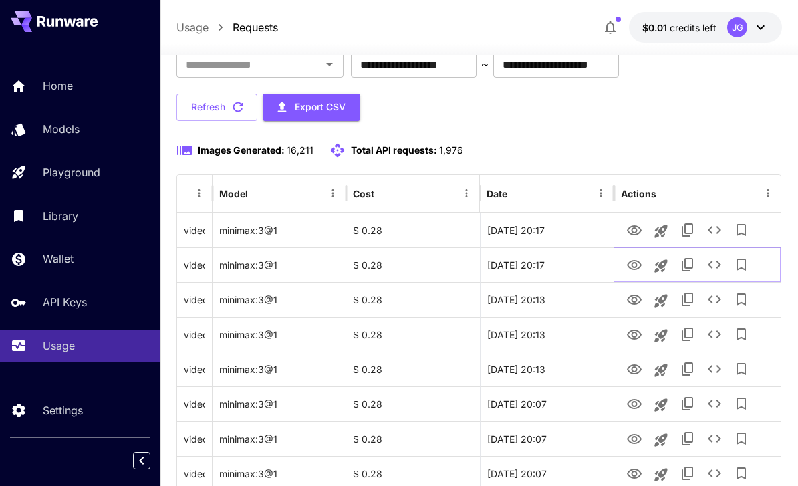
click at [635, 269] on icon "View Video" at bounding box center [634, 265] width 15 height 10
click at [720, 263] on icon "See details" at bounding box center [715, 265] width 16 height 16
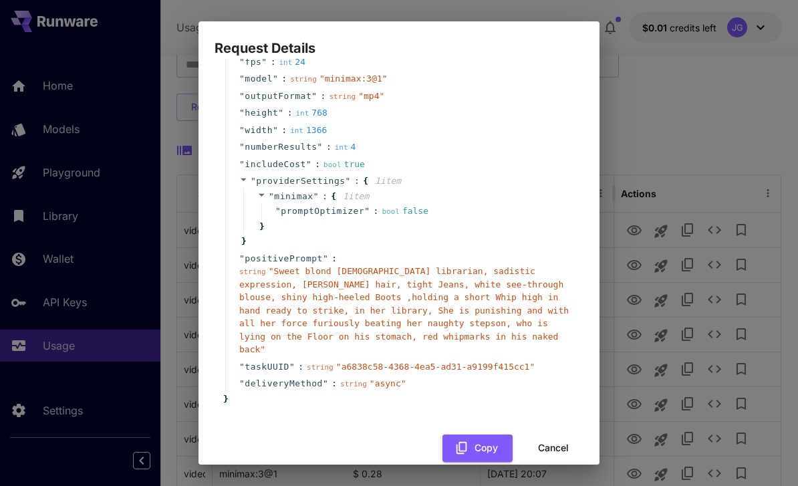
click at [560, 434] on button "Cancel" at bounding box center [553, 447] width 60 height 27
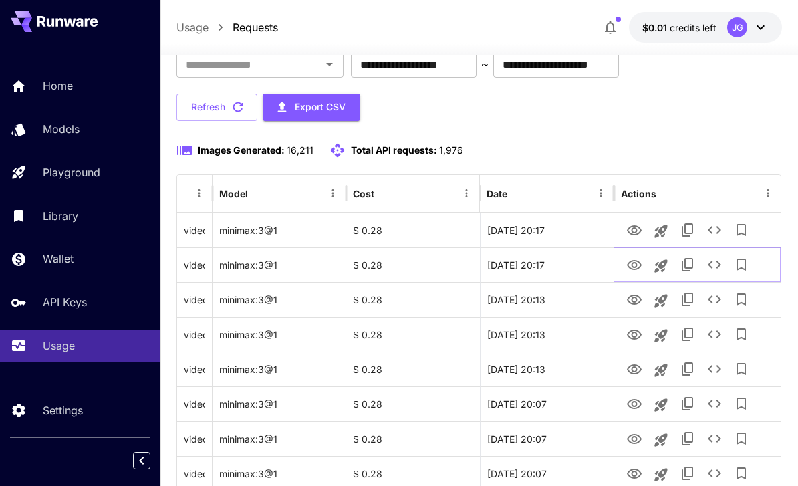
scroll to position [76, 0]
click at [641, 231] on icon "View Video" at bounding box center [634, 230] width 15 height 10
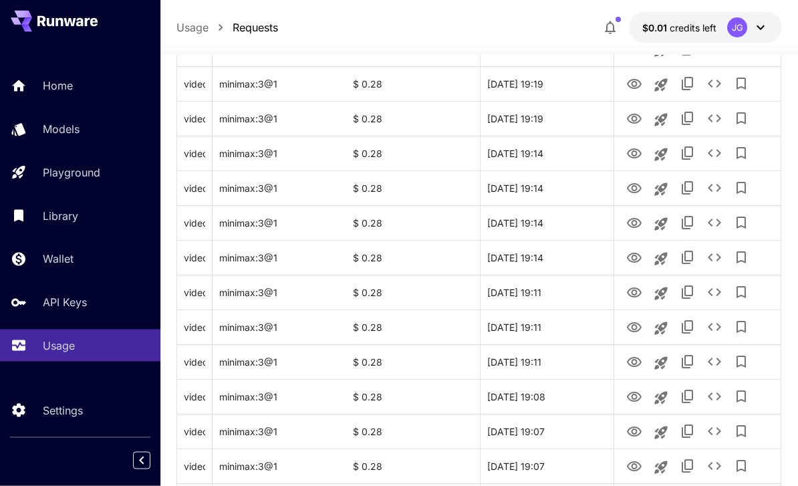
scroll to position [1590, 0]
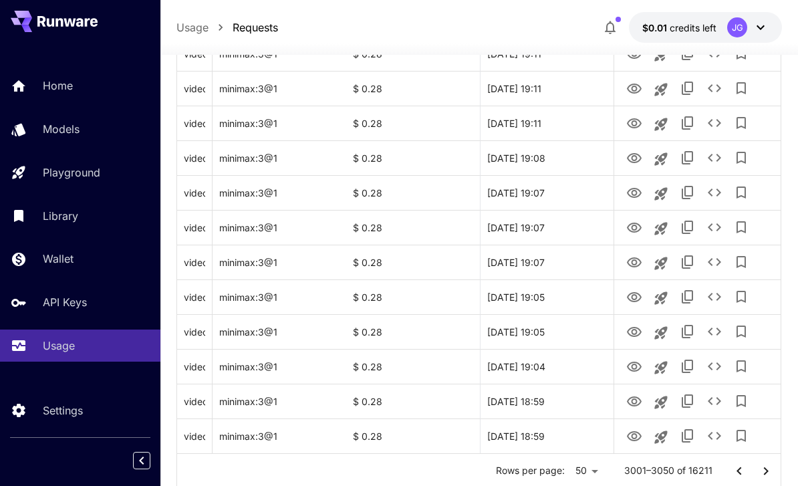
click at [767, 472] on icon "Go to next page" at bounding box center [766, 471] width 5 height 8
click at [636, 437] on icon "View Image" at bounding box center [634, 436] width 15 height 10
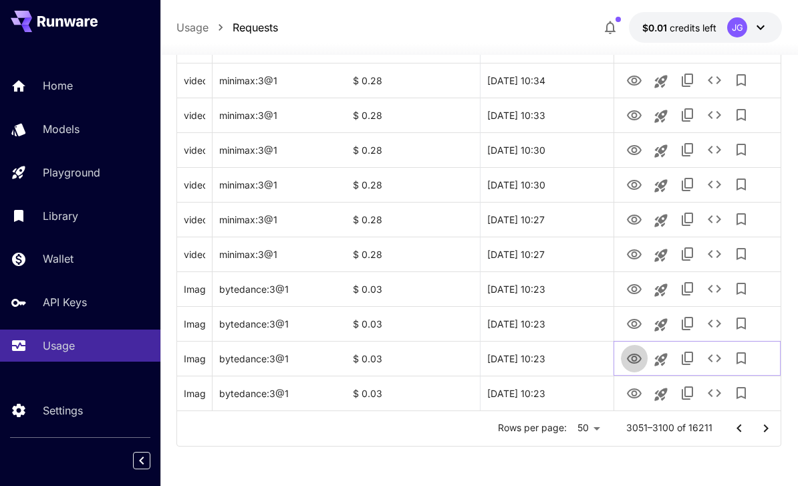
click at [636, 358] on icon "View Image" at bounding box center [634, 359] width 16 height 16
click at [634, 327] on icon "View Image" at bounding box center [634, 324] width 16 height 16
click at [635, 280] on link "View Image" at bounding box center [634, 288] width 16 height 17
click at [715, 289] on icon "See details" at bounding box center [715, 289] width 16 height 16
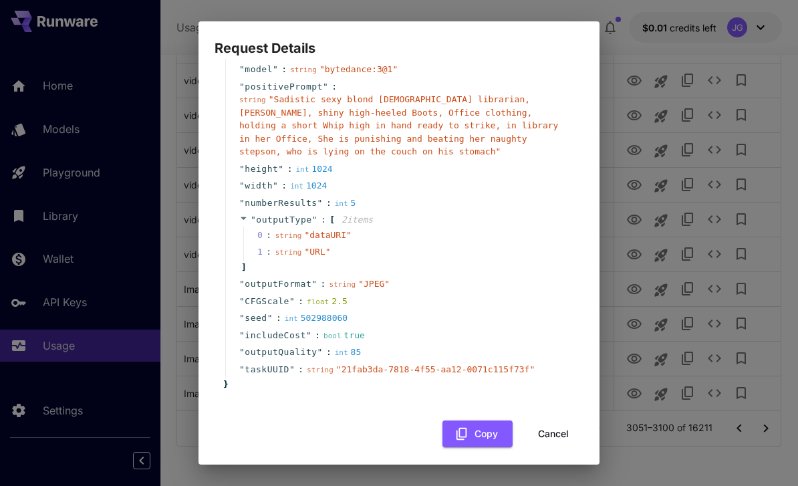
scroll to position [51, 0]
click at [562, 422] on button "Cancel" at bounding box center [553, 435] width 60 height 27
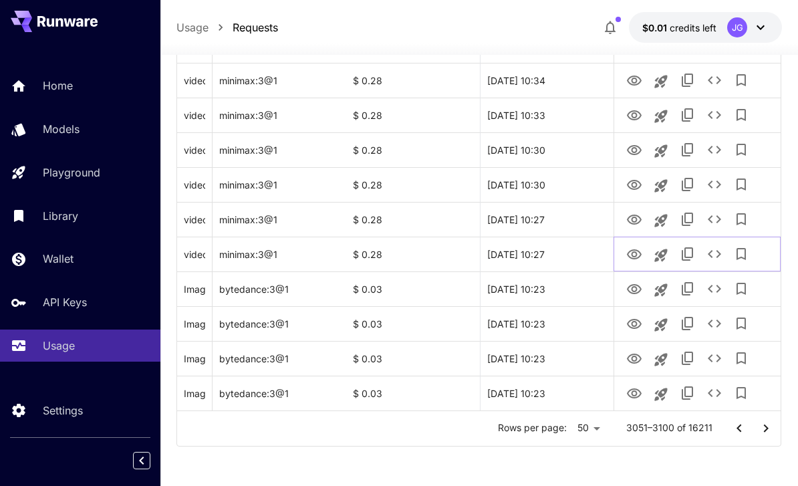
click at [637, 252] on icon "View Video" at bounding box center [634, 255] width 16 height 16
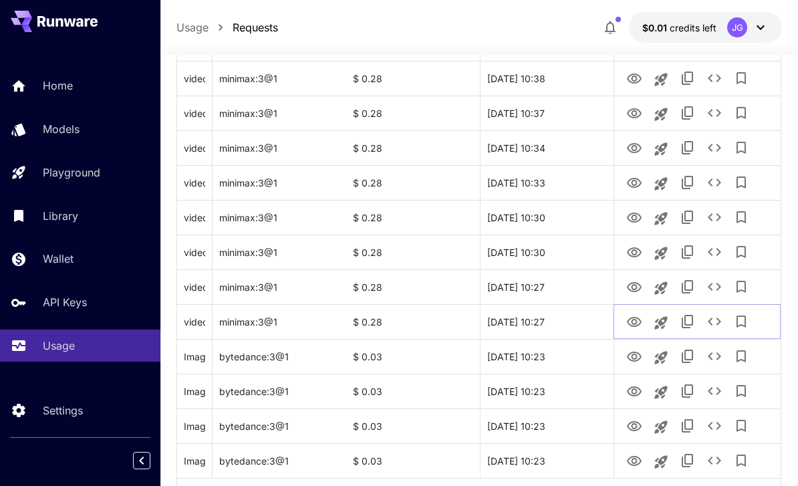
scroll to position [1590, 0]
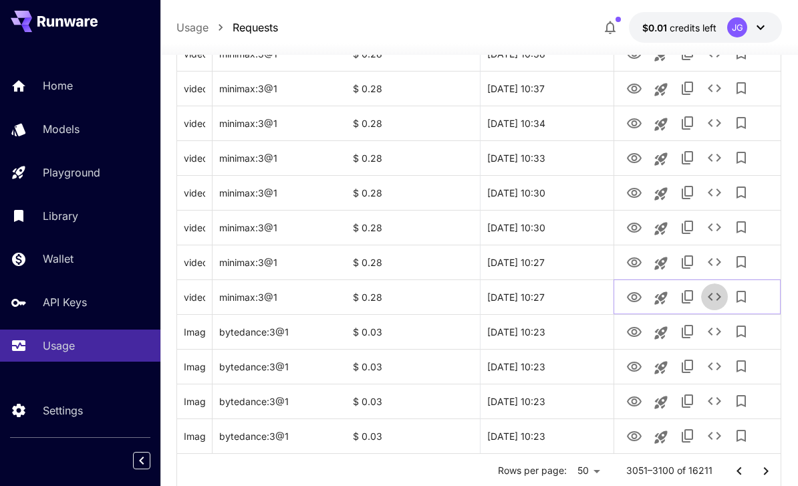
click at [719, 299] on icon "See details" at bounding box center [715, 297] width 16 height 16
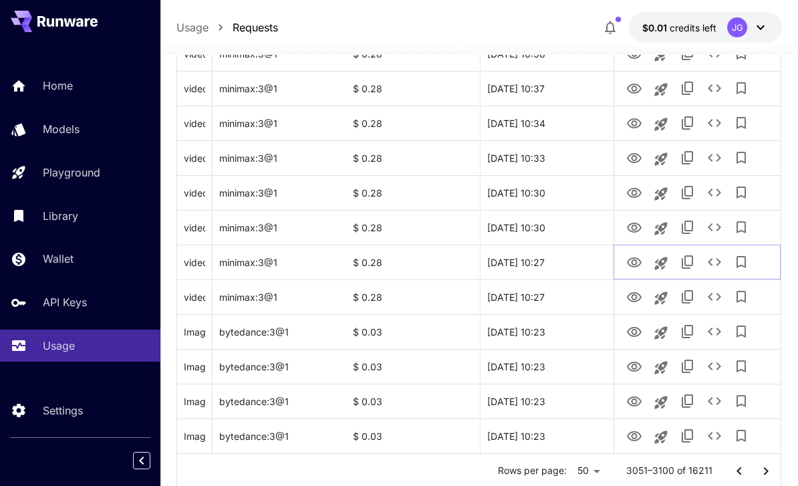
click at [639, 262] on icon "View Video" at bounding box center [634, 263] width 16 height 16
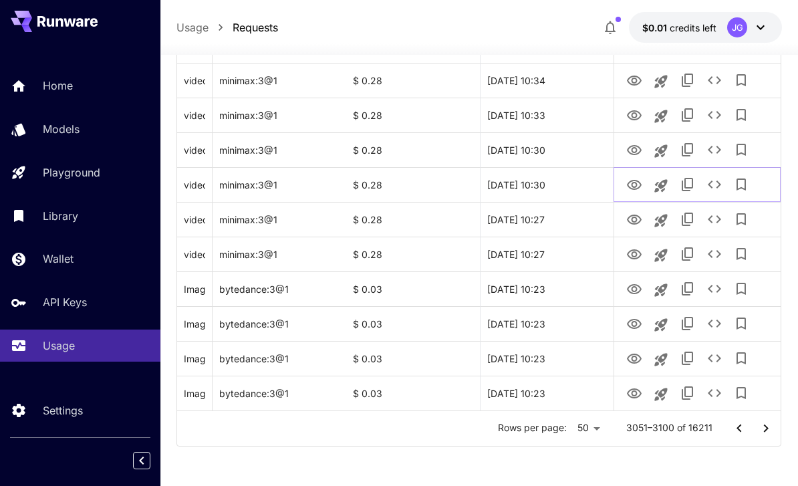
click at [638, 182] on icon "View Video" at bounding box center [634, 185] width 16 height 16
click at [641, 150] on icon "View Video" at bounding box center [634, 150] width 15 height 10
click at [640, 114] on icon "View Video" at bounding box center [634, 115] width 15 height 10
click at [638, 146] on icon "View Video" at bounding box center [634, 150] width 15 height 10
click at [640, 114] on icon "View Video" at bounding box center [634, 115] width 15 height 10
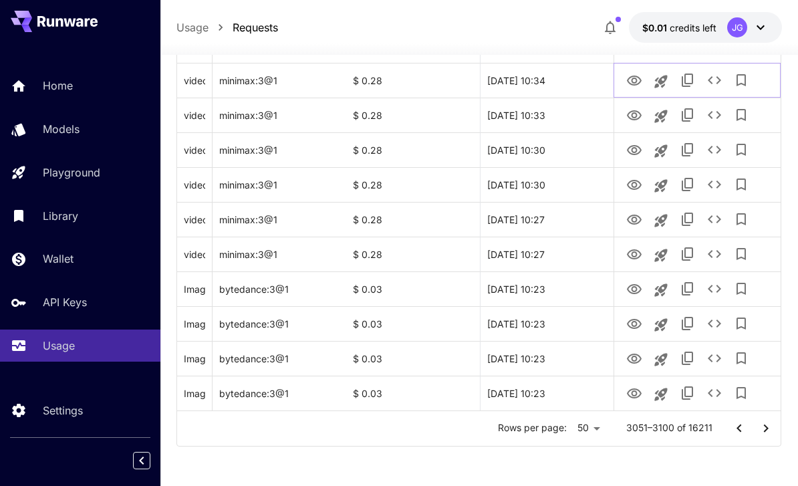
click at [641, 79] on icon "View Video" at bounding box center [634, 81] width 15 height 10
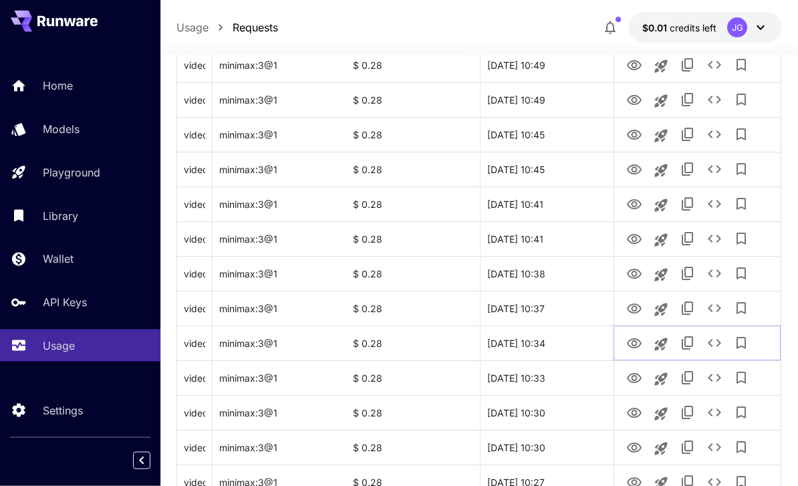
scroll to position [1368, 0]
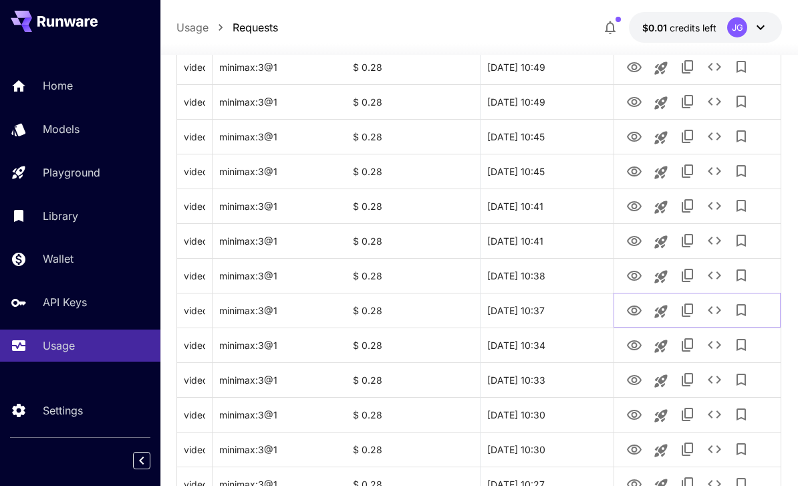
click at [633, 314] on icon "View Video" at bounding box center [634, 310] width 15 height 10
click at [638, 349] on icon "View Video" at bounding box center [634, 345] width 15 height 10
click at [635, 315] on icon "View Video" at bounding box center [634, 310] width 15 height 10
click at [638, 351] on icon "View Video" at bounding box center [634, 346] width 16 height 16
click at [638, 312] on icon "View Video" at bounding box center [634, 311] width 16 height 16
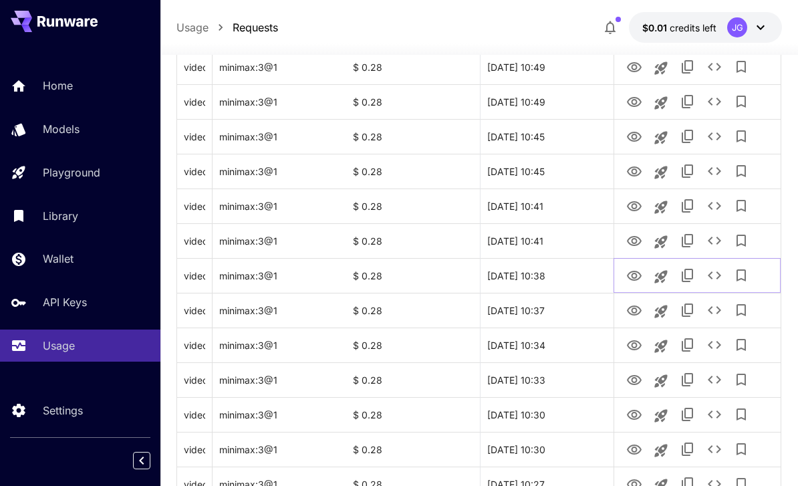
click at [634, 277] on icon "View Video" at bounding box center [634, 276] width 15 height 10
click at [634, 236] on icon "View Video" at bounding box center [634, 241] width 15 height 10
click at [638, 199] on icon "View Video" at bounding box center [634, 207] width 16 height 16
click at [639, 172] on icon "View Video" at bounding box center [634, 172] width 16 height 16
click at [634, 133] on icon "View Video" at bounding box center [634, 137] width 16 height 16
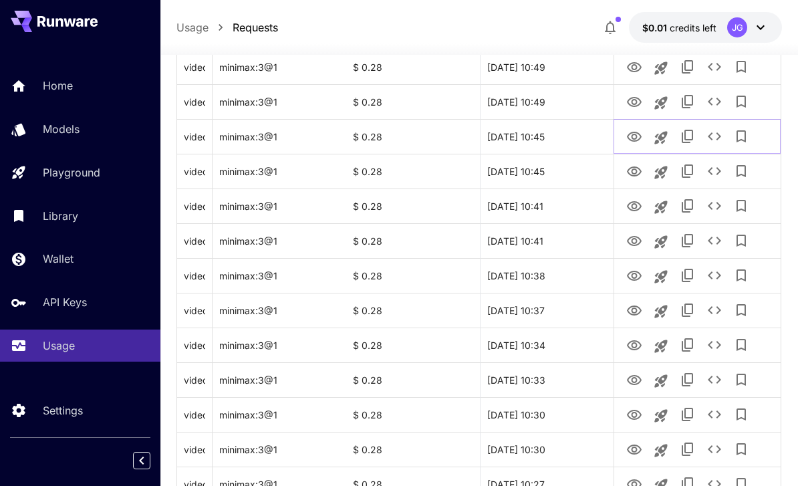
click at [721, 138] on icon "See details" at bounding box center [715, 136] width 16 height 16
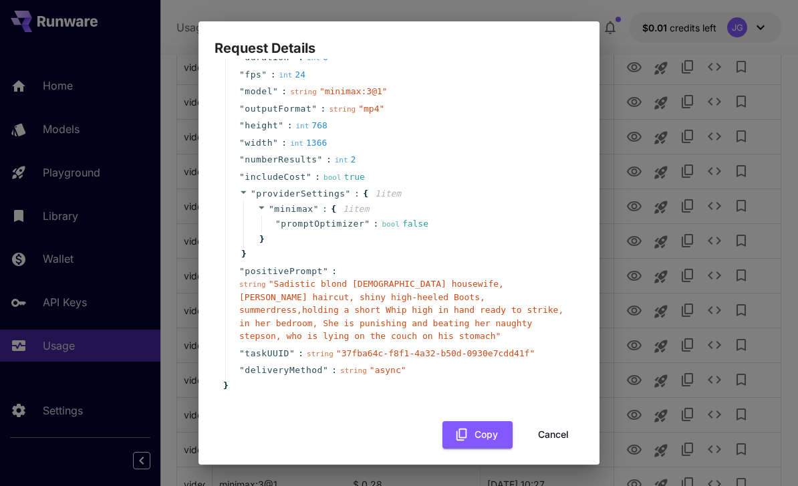
scroll to position [63, 0]
click at [558, 429] on button "Cancel" at bounding box center [553, 435] width 60 height 27
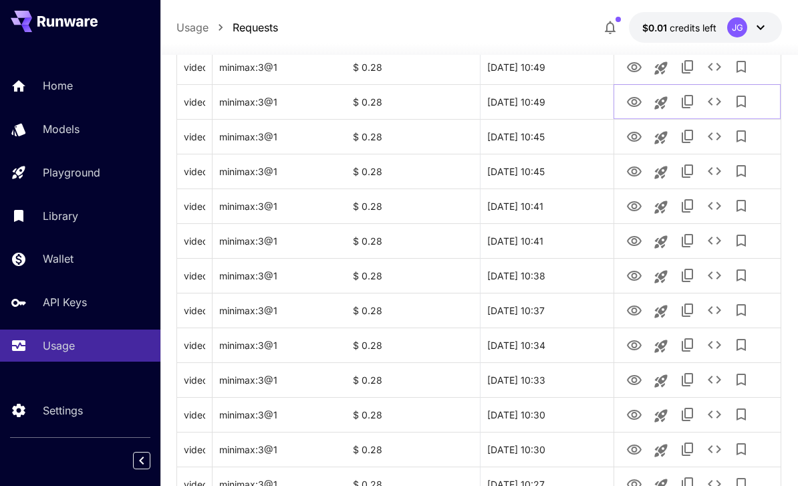
click at [637, 96] on icon "View Video" at bounding box center [634, 102] width 16 height 16
click at [634, 66] on icon "View Video" at bounding box center [634, 67] width 16 height 16
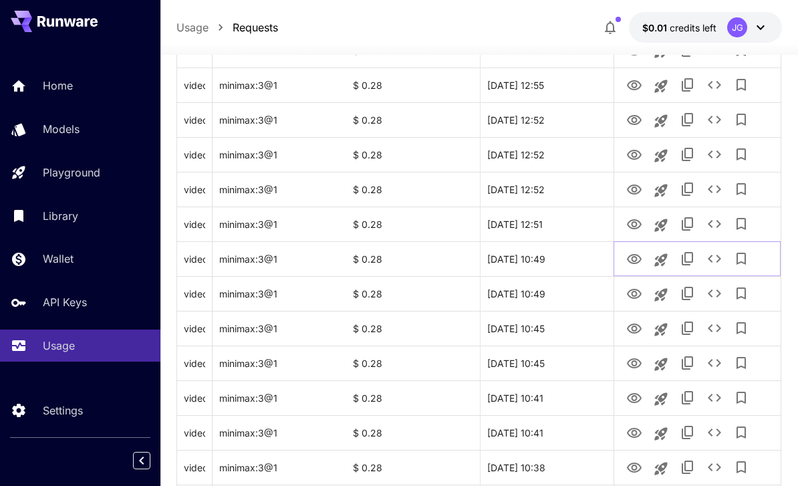
scroll to position [1168, 0]
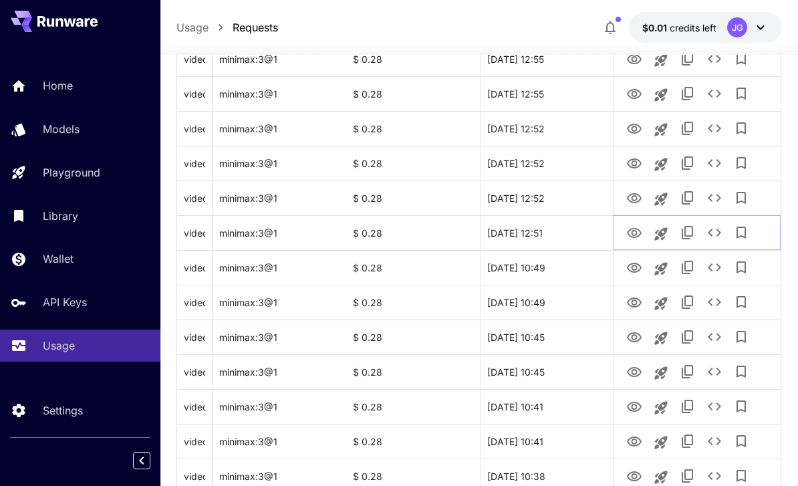
click at [631, 233] on icon "View Video" at bounding box center [634, 233] width 16 height 16
click at [641, 197] on icon "View Video" at bounding box center [634, 198] width 15 height 10
click at [638, 156] on icon "View Video" at bounding box center [634, 164] width 16 height 16
click at [637, 127] on icon "View Video" at bounding box center [634, 129] width 15 height 10
click at [634, 92] on icon "View Video" at bounding box center [634, 94] width 16 height 16
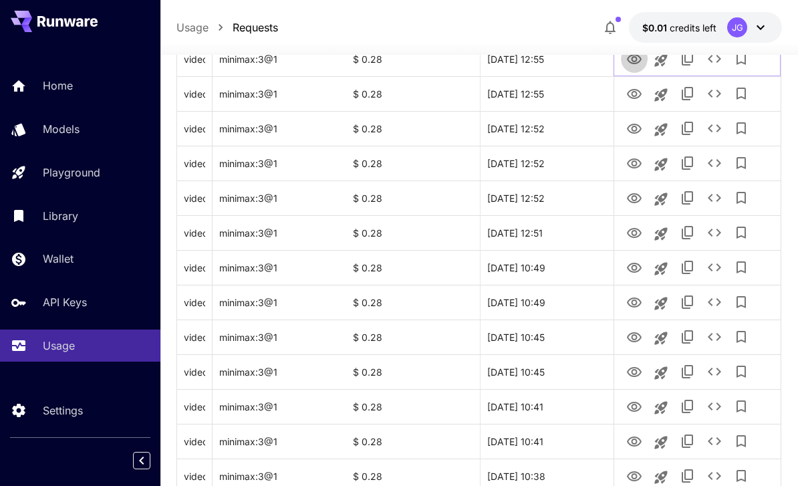
click at [632, 60] on icon "View Video" at bounding box center [634, 59] width 16 height 16
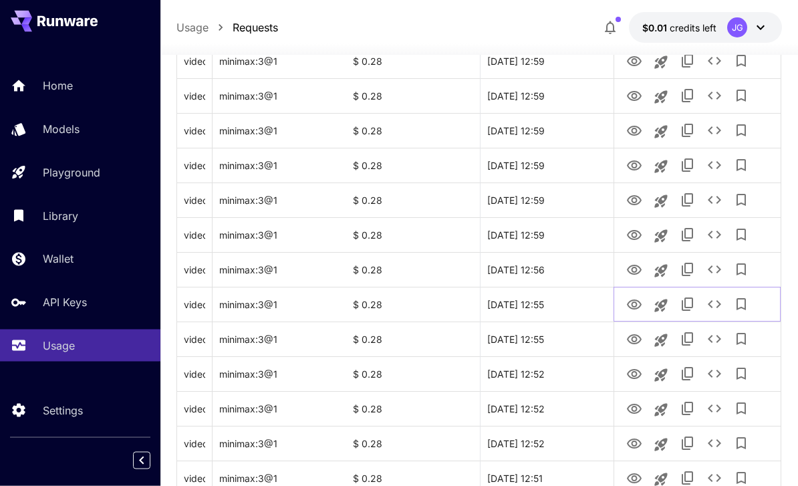
scroll to position [922, 0]
click at [630, 269] on icon "View Video" at bounding box center [634, 270] width 16 height 16
click at [636, 237] on icon "View Video" at bounding box center [634, 235] width 16 height 16
click at [632, 201] on icon "View Video" at bounding box center [634, 200] width 15 height 10
click at [634, 164] on icon "View Video" at bounding box center [634, 166] width 16 height 16
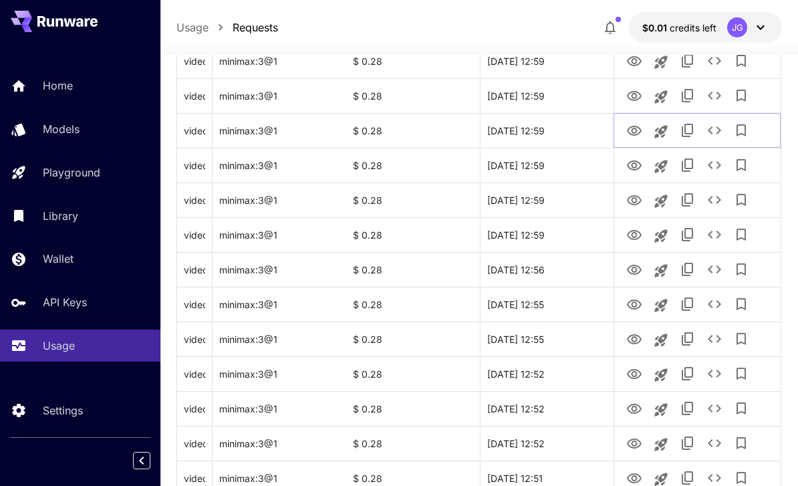
click at [636, 128] on icon "View Video" at bounding box center [634, 131] width 16 height 16
click at [717, 129] on icon "See details" at bounding box center [715, 130] width 16 height 16
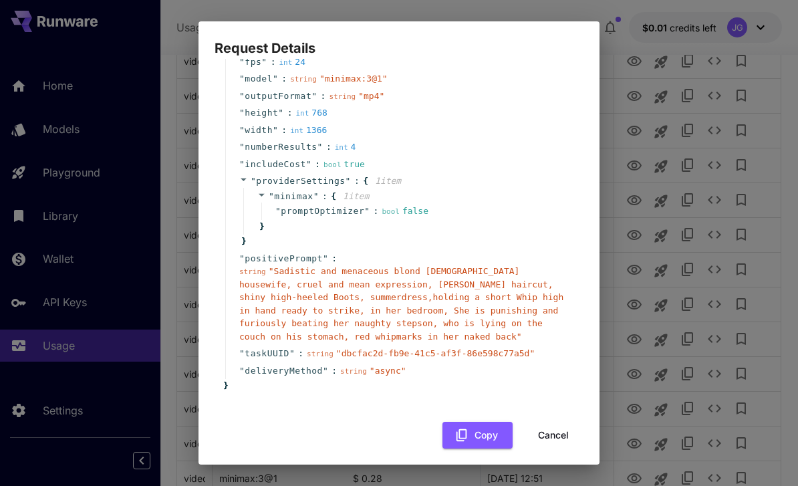
scroll to position [76, 0]
click at [561, 428] on button "Cancel" at bounding box center [553, 435] width 60 height 27
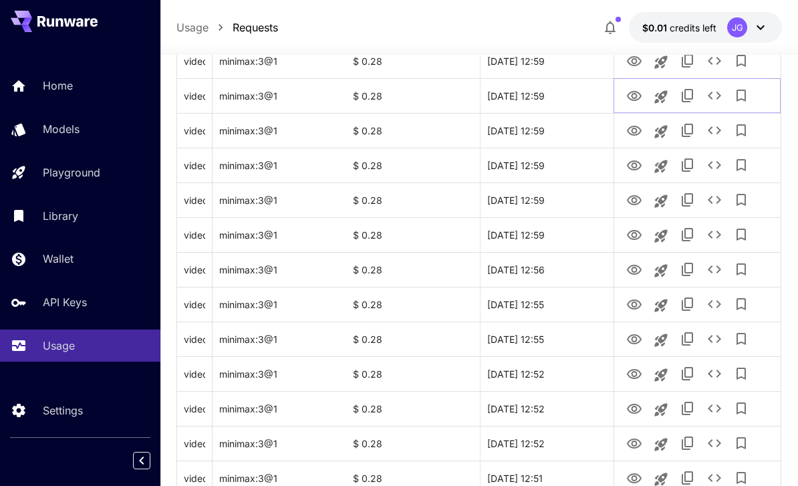
click at [640, 93] on icon "View Video" at bounding box center [634, 96] width 15 height 10
click at [634, 55] on icon "View Video" at bounding box center [634, 61] width 16 height 16
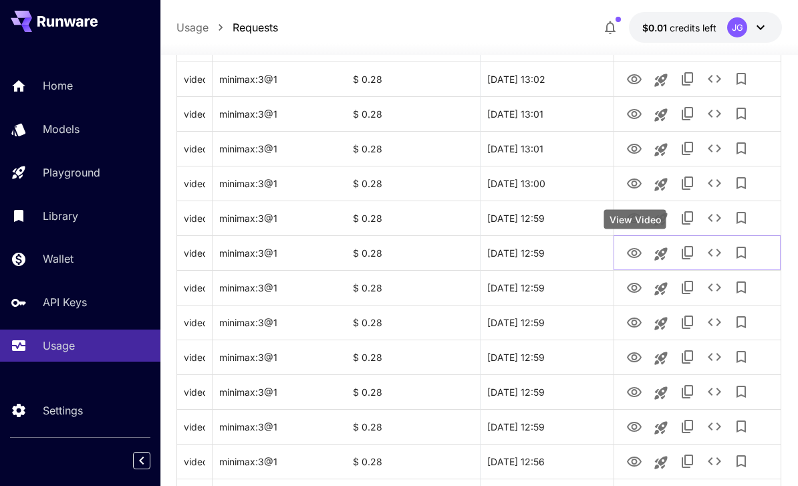
scroll to position [721, 0]
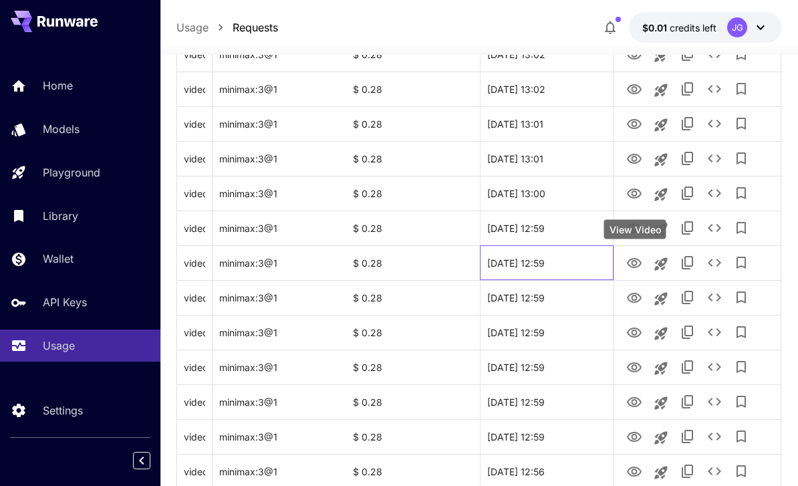
click at [583, 260] on div "[DATE] 12:59" at bounding box center [547, 262] width 134 height 35
click at [634, 227] on icon "View Video" at bounding box center [634, 229] width 16 height 16
click at [638, 190] on icon "View Video" at bounding box center [634, 193] width 15 height 10
click at [637, 158] on icon "View Video" at bounding box center [634, 159] width 15 height 10
click at [637, 119] on icon "View Video" at bounding box center [634, 124] width 15 height 10
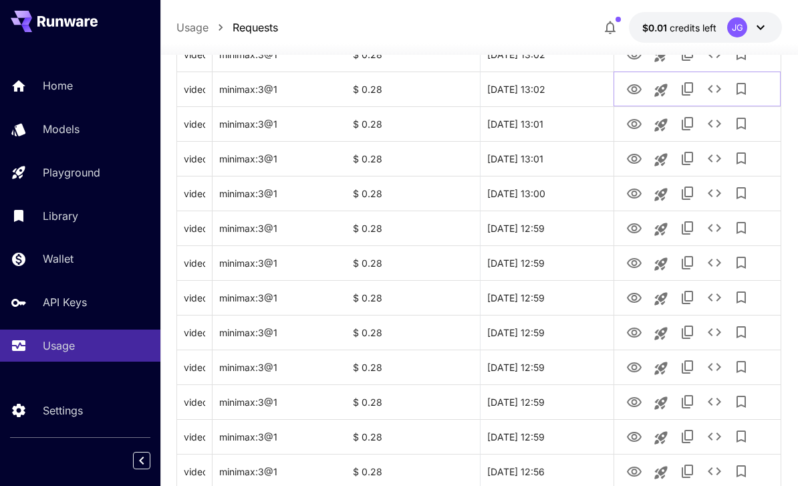
click at [636, 86] on icon "View Video" at bounding box center [634, 90] width 16 height 16
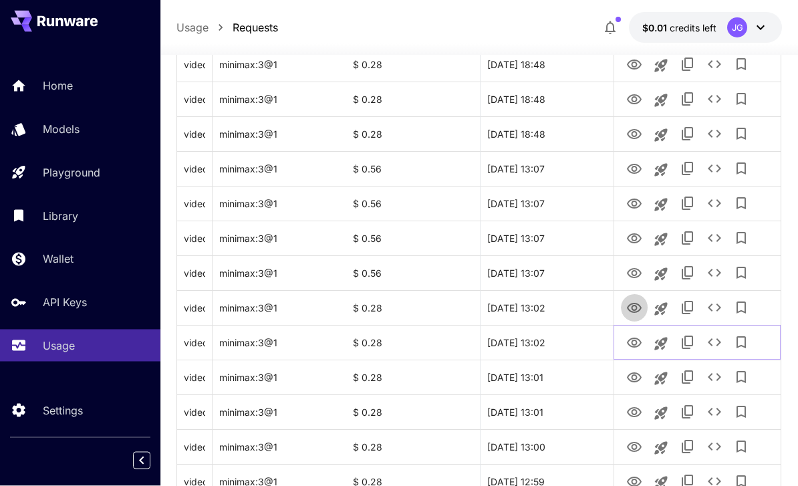
scroll to position [467, 0]
click at [634, 303] on icon "View Video" at bounding box center [634, 308] width 15 height 10
click at [635, 271] on icon "View Video" at bounding box center [634, 273] width 16 height 16
click at [640, 234] on icon "View Video" at bounding box center [634, 239] width 16 height 16
click at [638, 207] on icon "View Video" at bounding box center [634, 204] width 15 height 10
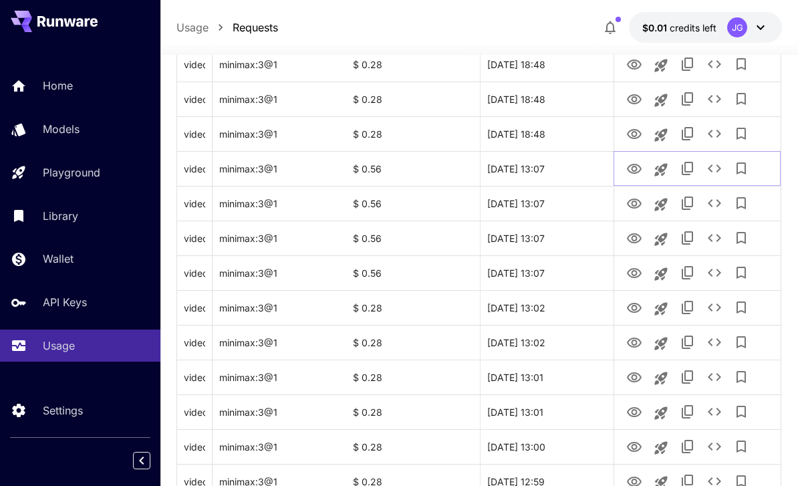
click at [637, 168] on icon "View Video" at bounding box center [634, 169] width 15 height 10
click at [634, 135] on icon "View Video" at bounding box center [634, 134] width 15 height 10
click at [636, 94] on icon "View Video" at bounding box center [634, 100] width 16 height 16
click at [636, 58] on icon "View Video" at bounding box center [634, 65] width 16 height 16
click at [719, 68] on icon "See details" at bounding box center [715, 64] width 16 height 16
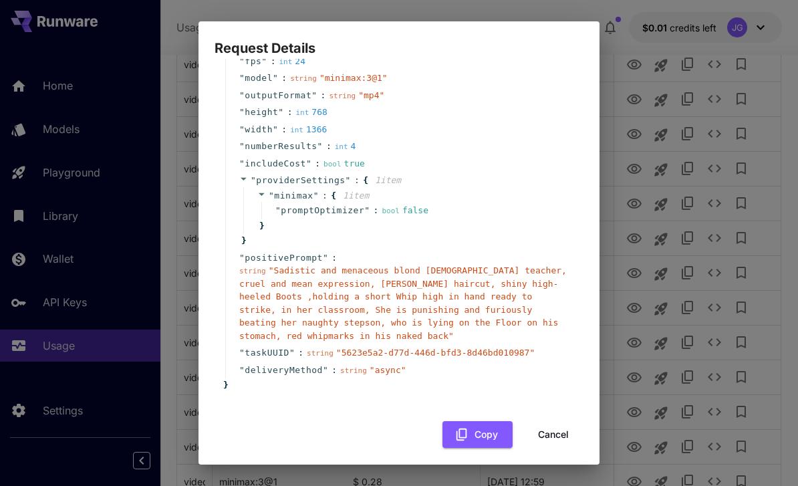
scroll to position [76, 0]
click at [561, 428] on button "Cancel" at bounding box center [553, 435] width 60 height 27
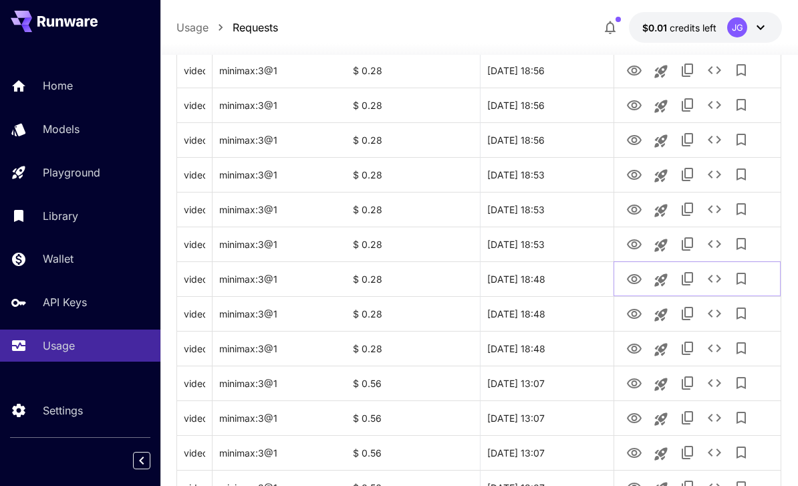
scroll to position [253, 0]
click at [638, 245] on icon "View Video" at bounding box center [634, 244] width 16 height 16
click at [638, 204] on icon "View Video" at bounding box center [634, 209] width 16 height 16
click at [634, 178] on icon "View Video" at bounding box center [634, 174] width 15 height 10
click at [634, 136] on icon "View Video" at bounding box center [634, 140] width 16 height 16
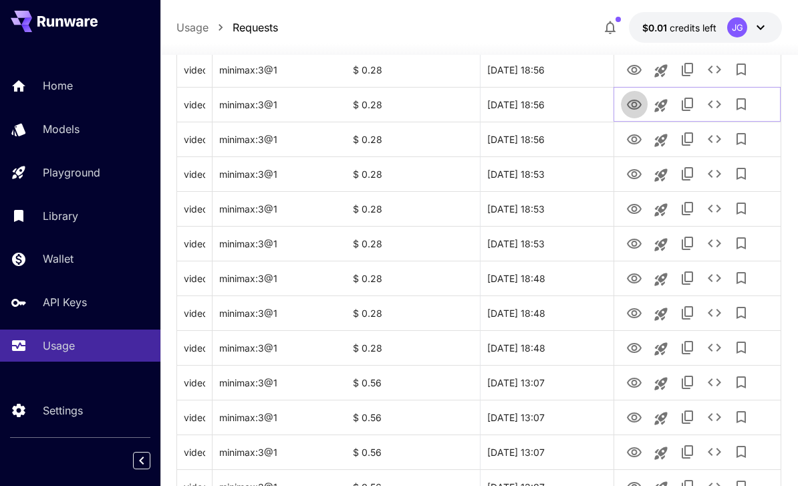
click at [638, 110] on icon "View Video" at bounding box center [634, 105] width 16 height 16
click at [633, 68] on icon "View Video" at bounding box center [634, 70] width 15 height 10
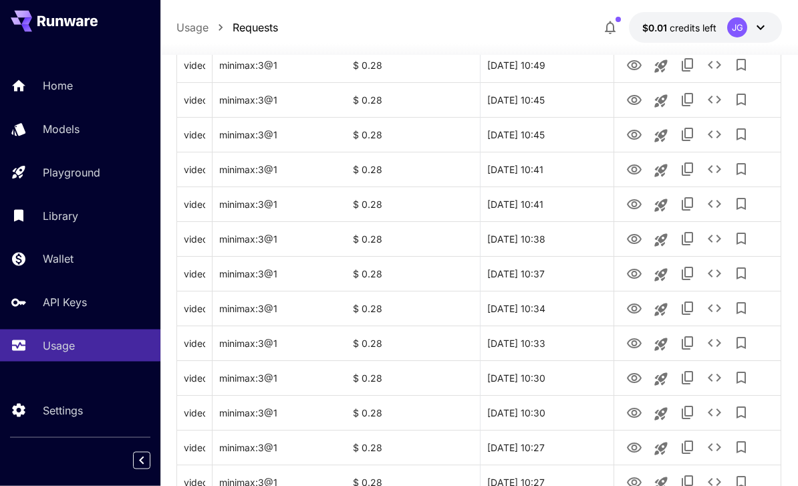
scroll to position [1590, 0]
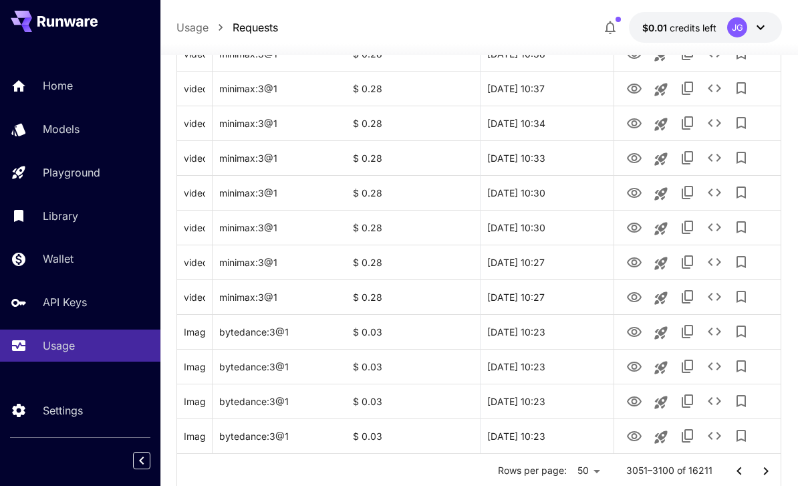
click at [768, 473] on icon "Go to next page" at bounding box center [766, 471] width 16 height 16
click at [638, 438] on icon "View Image" at bounding box center [634, 436] width 15 height 10
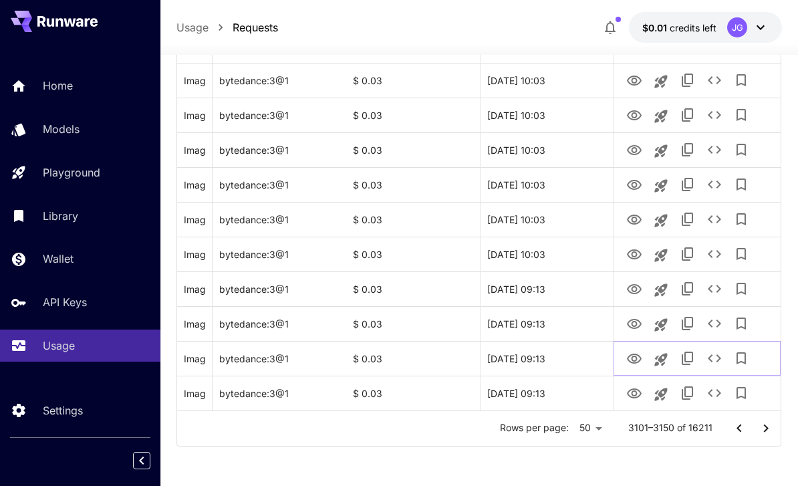
click at [631, 359] on icon "View Image" at bounding box center [634, 359] width 16 height 16
click at [762, 432] on icon "Go to next page" at bounding box center [766, 428] width 16 height 16
click at [635, 396] on icon "View Image" at bounding box center [634, 393] width 15 height 10
click at [636, 356] on icon "View Image" at bounding box center [634, 359] width 16 height 16
click at [715, 362] on icon "See details" at bounding box center [715, 358] width 16 height 16
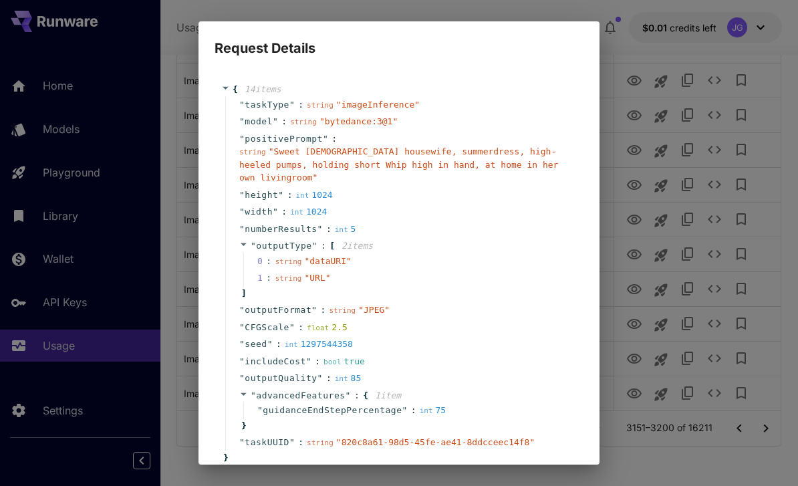
scroll to position [72, 0]
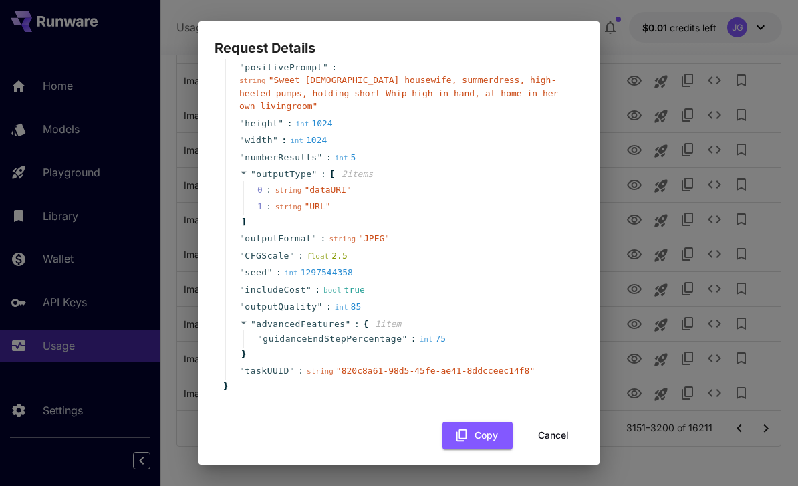
click at [557, 427] on button "Cancel" at bounding box center [553, 435] width 60 height 27
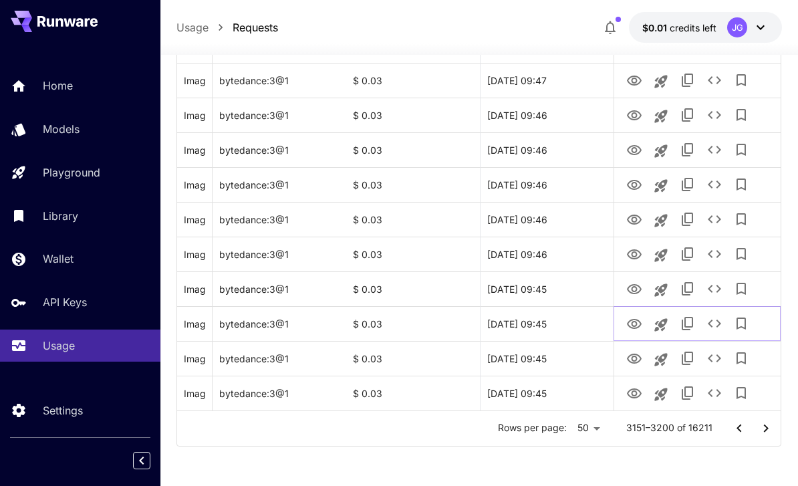
click at [637, 324] on icon "View Image" at bounding box center [634, 324] width 15 height 10
click at [640, 287] on icon "View Image" at bounding box center [634, 289] width 15 height 10
click at [639, 256] on icon "View Image" at bounding box center [634, 254] width 15 height 10
click at [639, 221] on icon "View Image" at bounding box center [634, 220] width 15 height 10
click at [635, 85] on icon "View Image" at bounding box center [634, 81] width 15 height 10
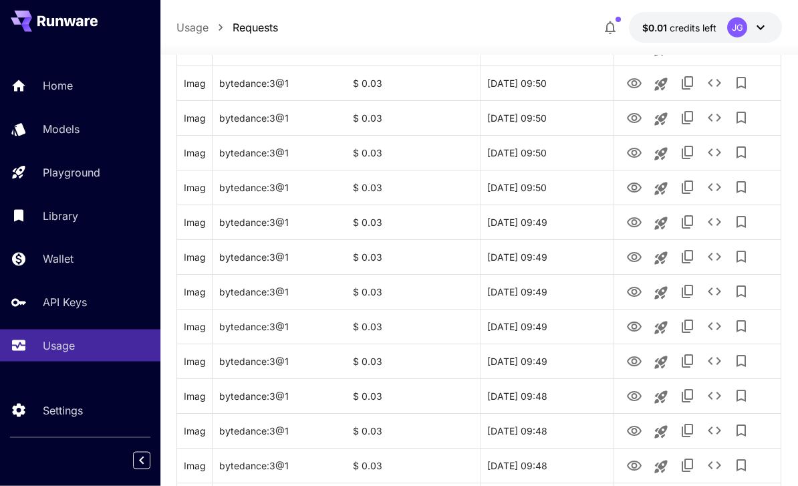
scroll to position [831, 0]
click at [635, 187] on icon "View Image" at bounding box center [634, 188] width 16 height 16
click at [637, 221] on icon "View Image" at bounding box center [634, 222] width 15 height 10
click at [723, 222] on button "See details" at bounding box center [714, 222] width 27 height 27
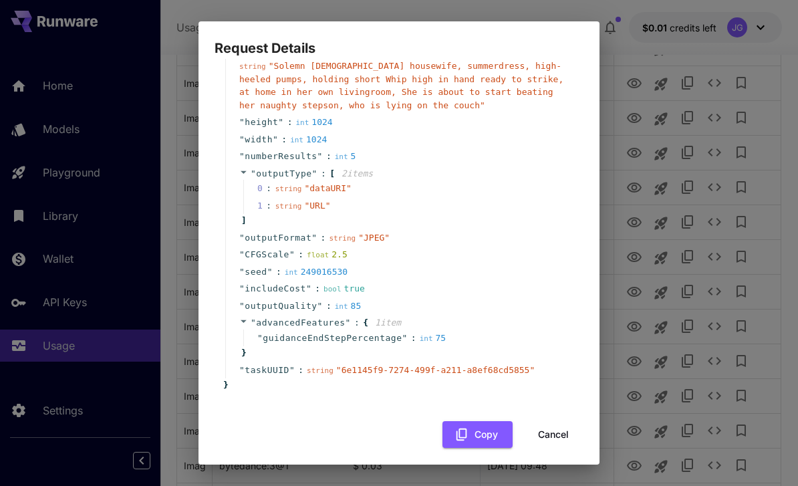
scroll to position [84, 0]
click at [565, 426] on button "Cancel" at bounding box center [553, 435] width 60 height 27
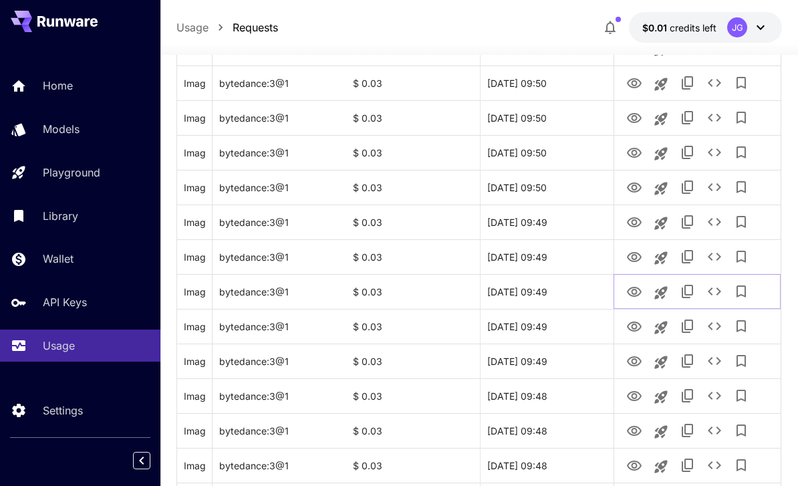
click at [633, 298] on icon "View Image" at bounding box center [634, 292] width 16 height 16
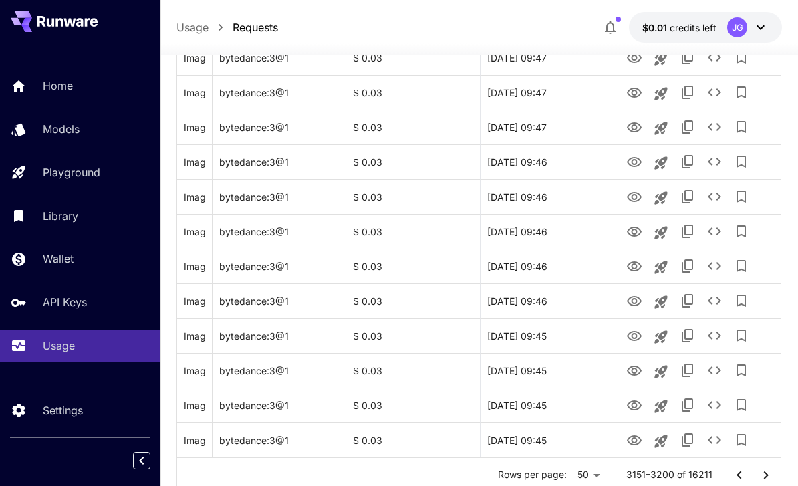
scroll to position [1590, 0]
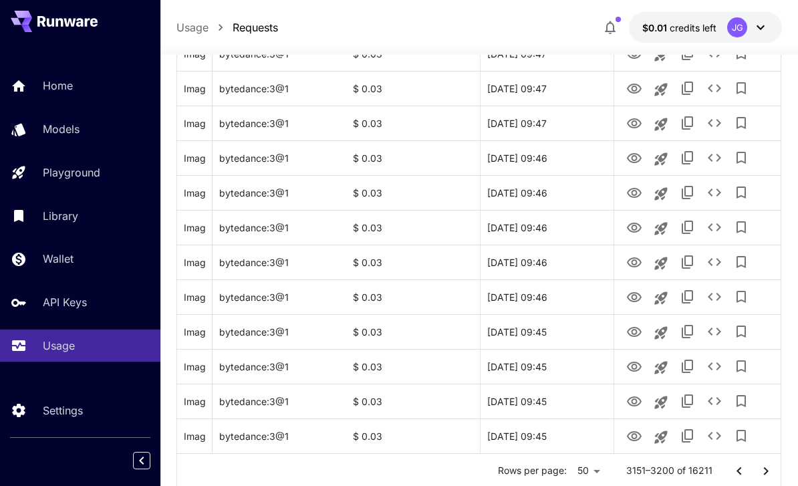
click at [769, 473] on icon "Go to next page" at bounding box center [766, 471] width 16 height 16
click at [635, 435] on icon "View Image" at bounding box center [634, 436] width 16 height 16
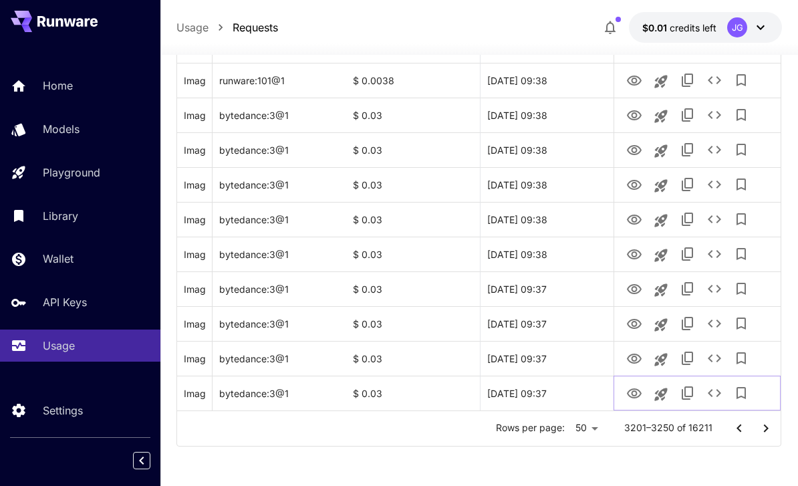
click at [714, 397] on icon "See details" at bounding box center [715, 393] width 16 height 16
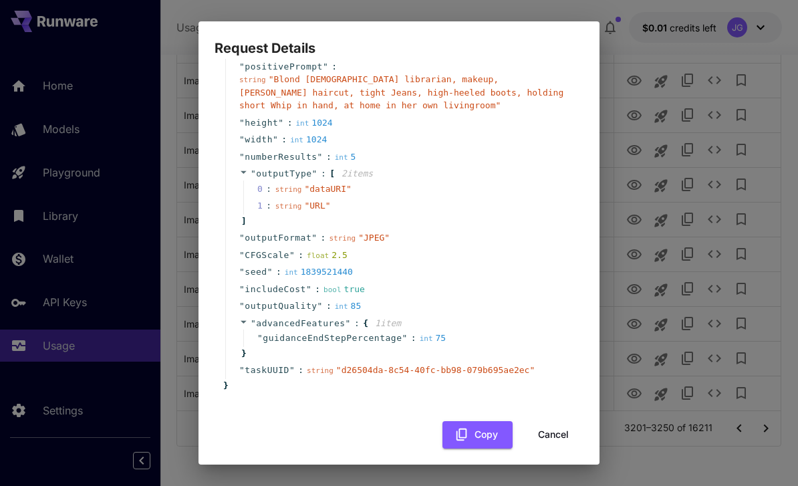
scroll to position [72, 0]
click at [557, 433] on button "Cancel" at bounding box center [553, 435] width 60 height 27
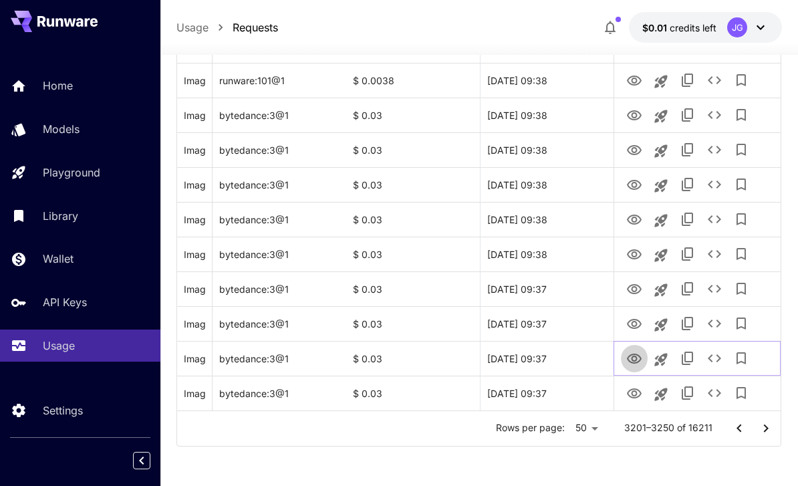
click at [631, 359] on icon "View Image" at bounding box center [634, 359] width 16 height 16
click at [632, 321] on icon "View Image" at bounding box center [634, 324] width 16 height 16
click at [635, 289] on icon "View Image" at bounding box center [634, 289] width 16 height 16
click at [636, 251] on icon "View Image" at bounding box center [634, 255] width 16 height 16
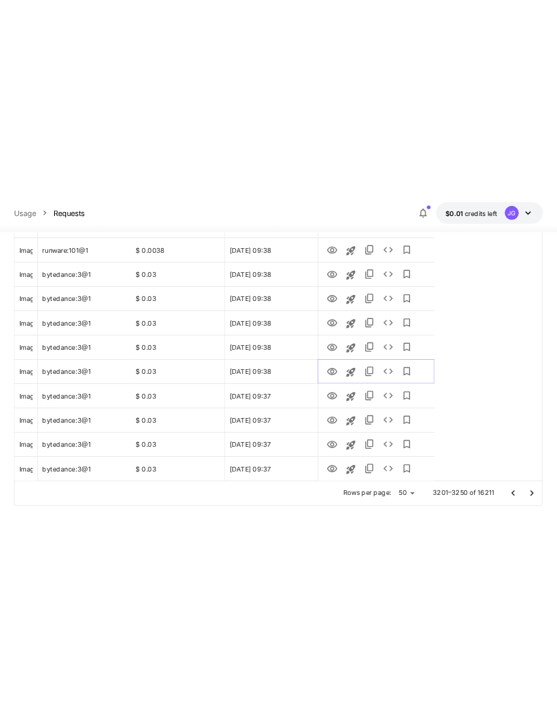
scroll to position [1392, 0]
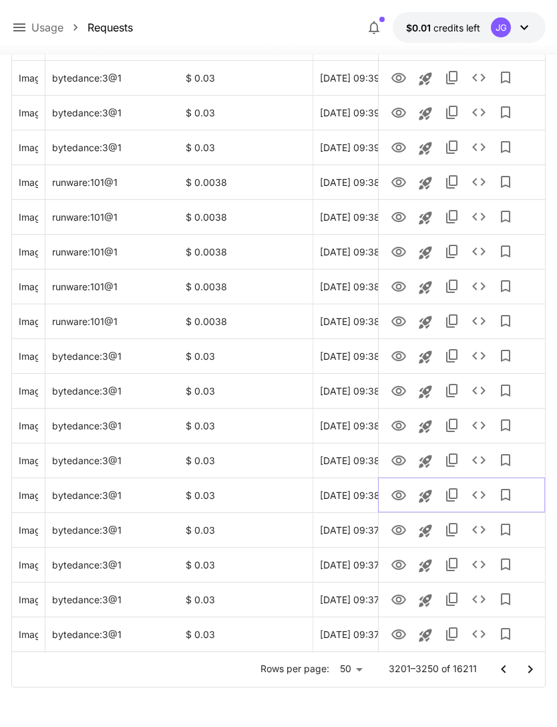
click at [482, 485] on icon "See details" at bounding box center [479, 495] width 16 height 16
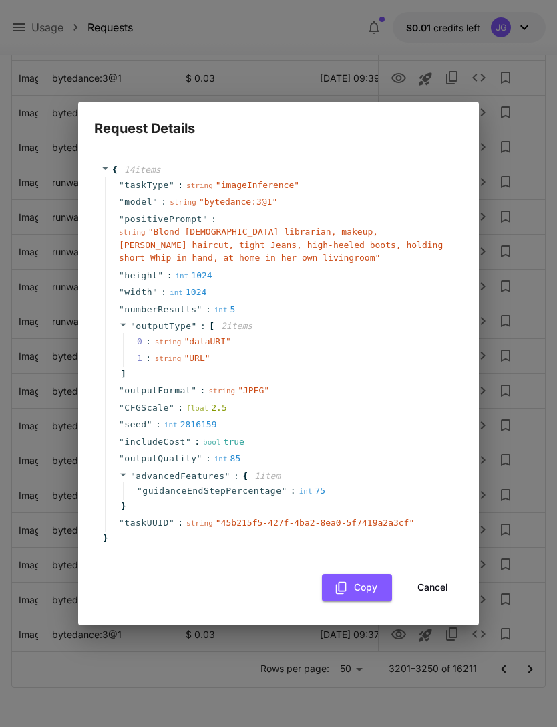
click at [444, 485] on button "Cancel" at bounding box center [433, 586] width 60 height 27
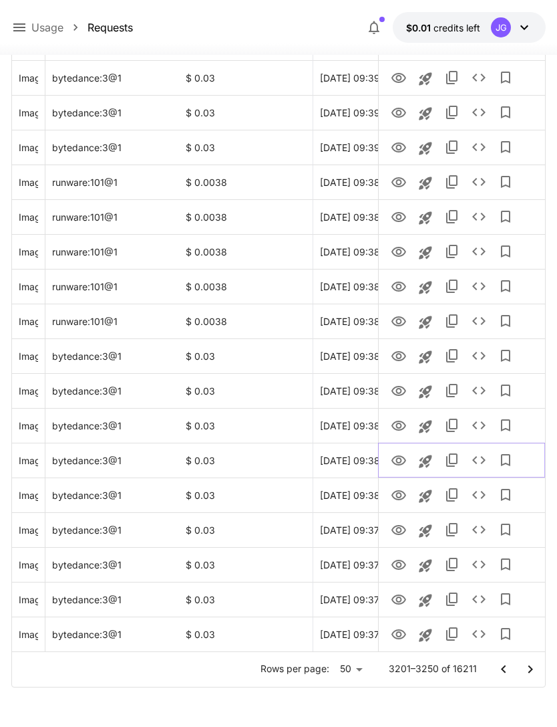
click at [397, 455] on icon "View Image" at bounding box center [399, 460] width 15 height 10
click at [400, 425] on icon "View Image" at bounding box center [399, 426] width 16 height 16
click at [400, 394] on icon "View Image" at bounding box center [399, 391] width 15 height 10
click at [398, 390] on icon "View Image" at bounding box center [399, 391] width 16 height 16
click at [400, 356] on icon "View Image" at bounding box center [399, 356] width 15 height 10
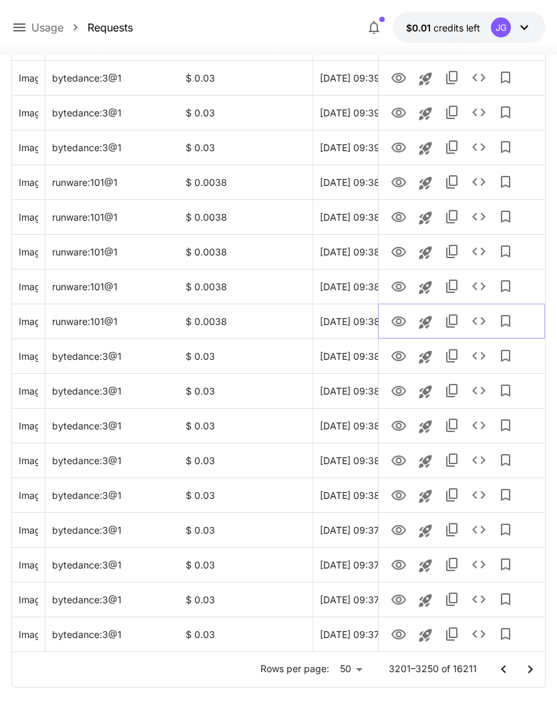
click at [401, 317] on icon "View Image" at bounding box center [399, 321] width 15 height 10
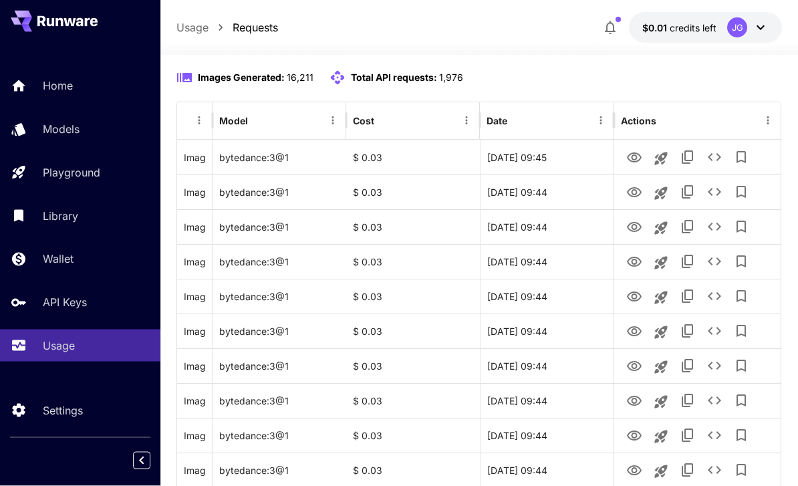
scroll to position [166, 0]
click at [641, 159] on icon "View Image" at bounding box center [634, 158] width 16 height 16
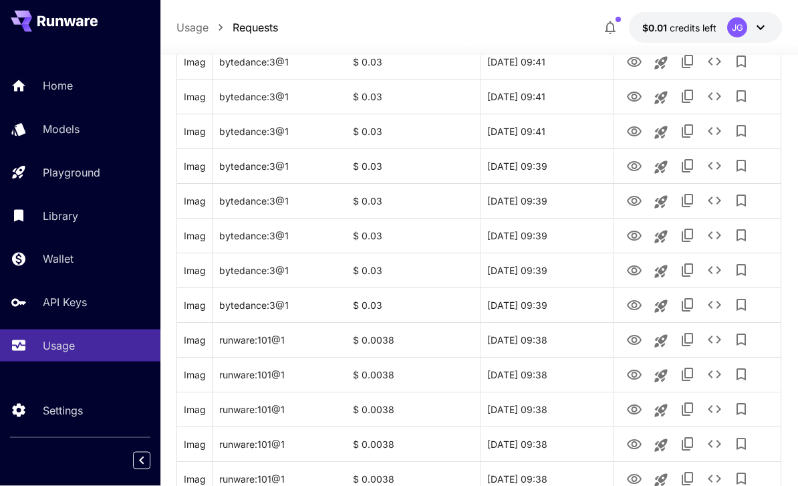
scroll to position [1235, 0]
click at [634, 305] on icon "View Image" at bounding box center [634, 305] width 16 height 16
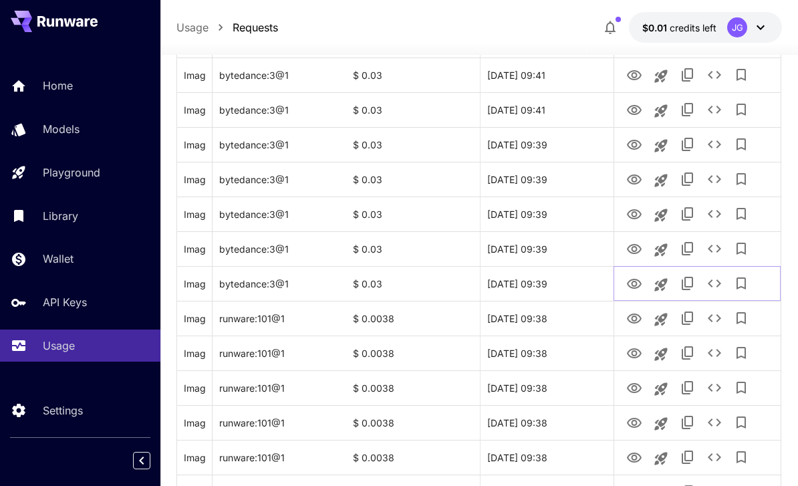
click at [720, 284] on icon "See details" at bounding box center [714, 283] width 13 height 8
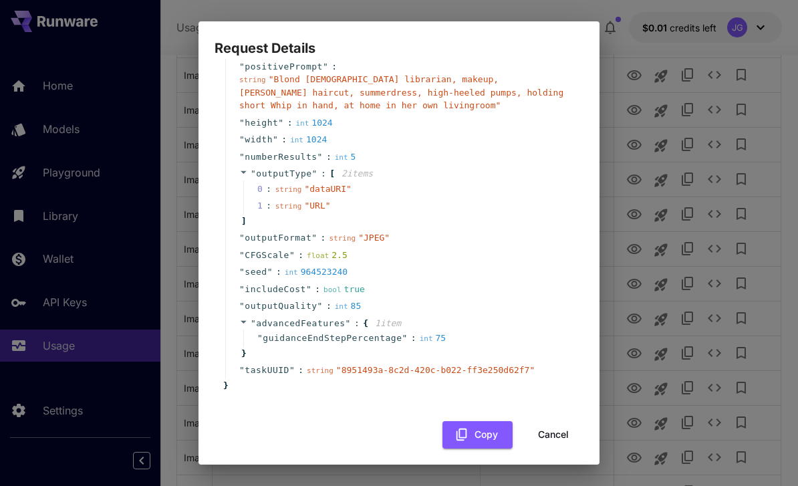
scroll to position [72, 0]
click at [565, 424] on button "Cancel" at bounding box center [553, 435] width 60 height 27
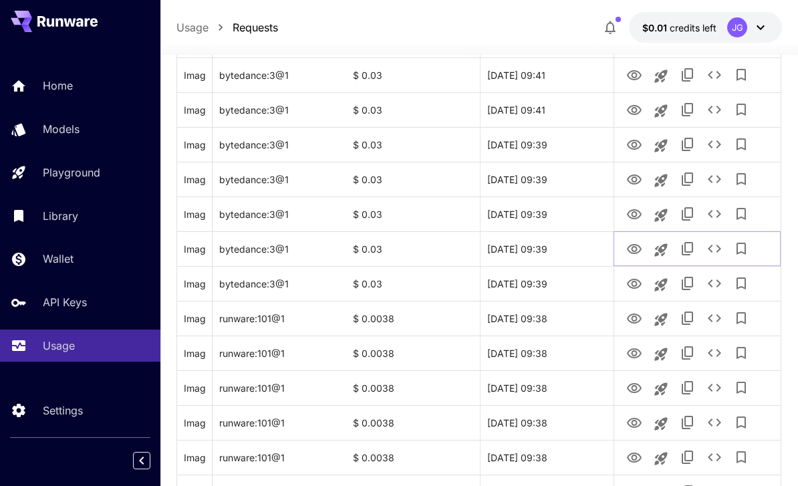
click at [641, 251] on icon "View Image" at bounding box center [634, 249] width 16 height 16
click at [638, 217] on icon "View Image" at bounding box center [634, 214] width 15 height 10
click at [629, 180] on icon "View Image" at bounding box center [634, 179] width 15 height 10
click at [630, 145] on icon "View Image" at bounding box center [634, 145] width 16 height 16
click at [633, 111] on icon "View Image" at bounding box center [634, 110] width 15 height 10
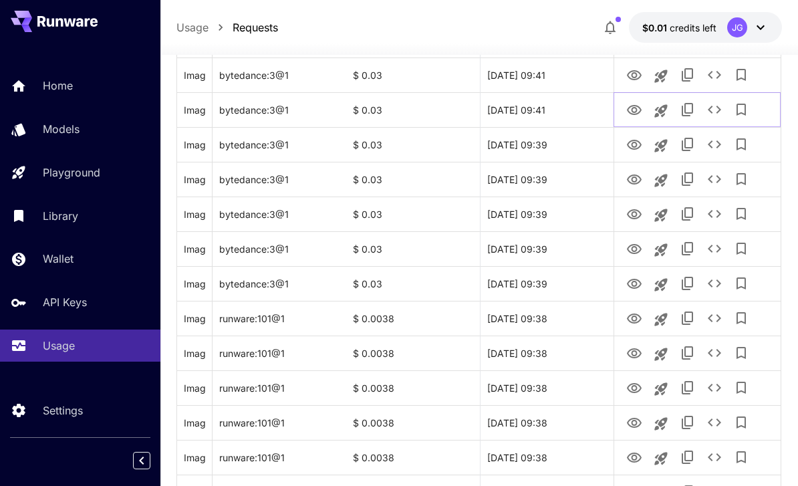
click at [715, 114] on icon "See details" at bounding box center [715, 110] width 16 height 16
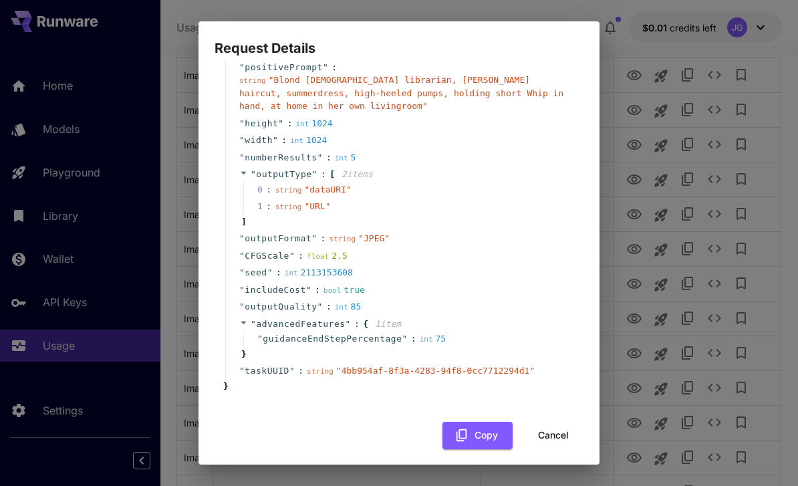
click at [566, 422] on button "Cancel" at bounding box center [553, 435] width 60 height 27
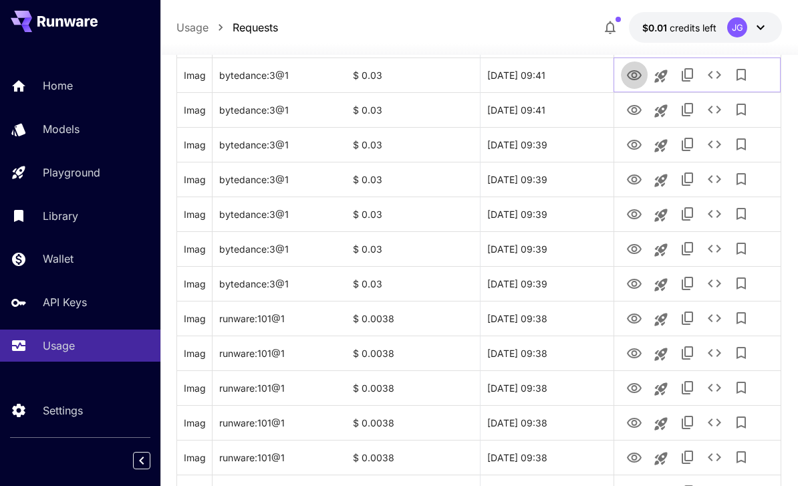
click at [640, 79] on icon "View Image" at bounding box center [634, 76] width 16 height 16
click at [717, 74] on icon "See details" at bounding box center [715, 75] width 16 height 16
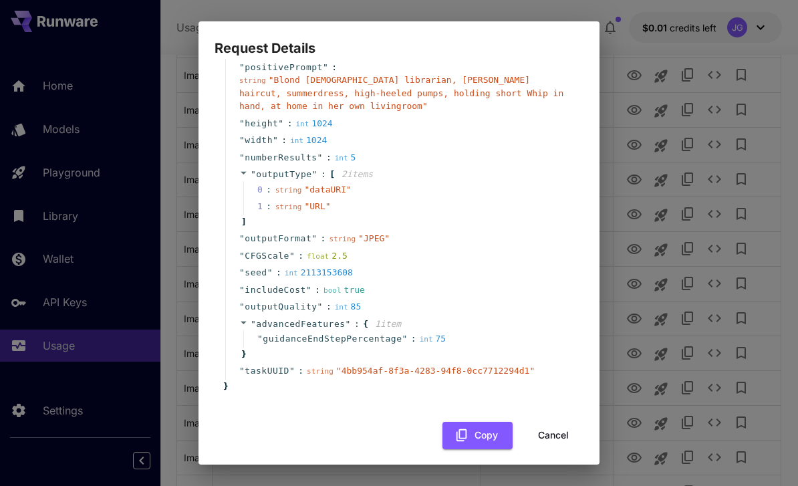
click at [557, 428] on button "Cancel" at bounding box center [553, 435] width 60 height 27
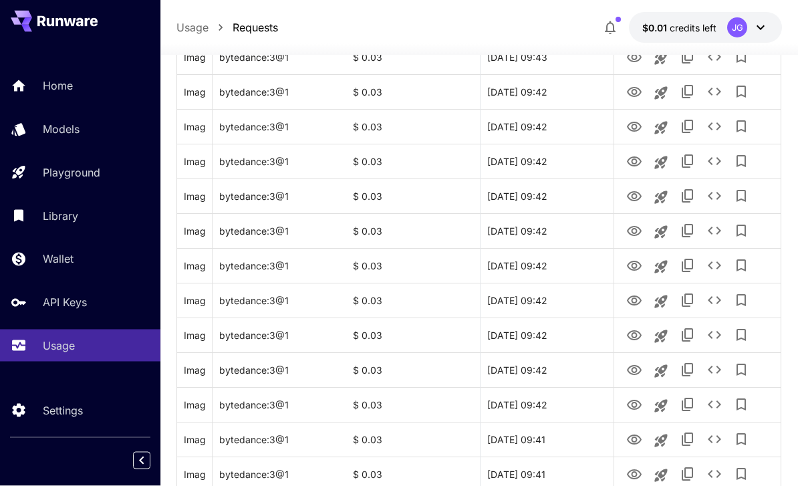
scroll to position [787, 0]
click at [639, 267] on icon "View Image" at bounding box center [634, 266] width 16 height 16
click at [720, 265] on icon "See details" at bounding box center [714, 265] width 13 height 8
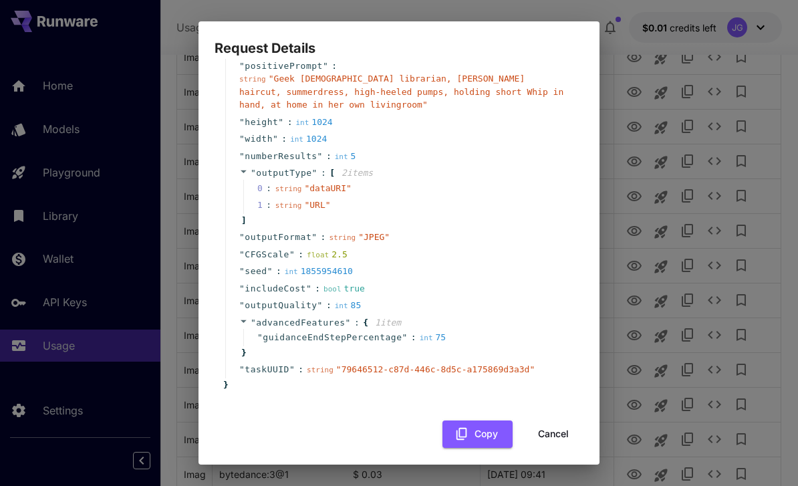
scroll to position [72, 0]
click at [567, 428] on button "Cancel" at bounding box center [553, 435] width 60 height 27
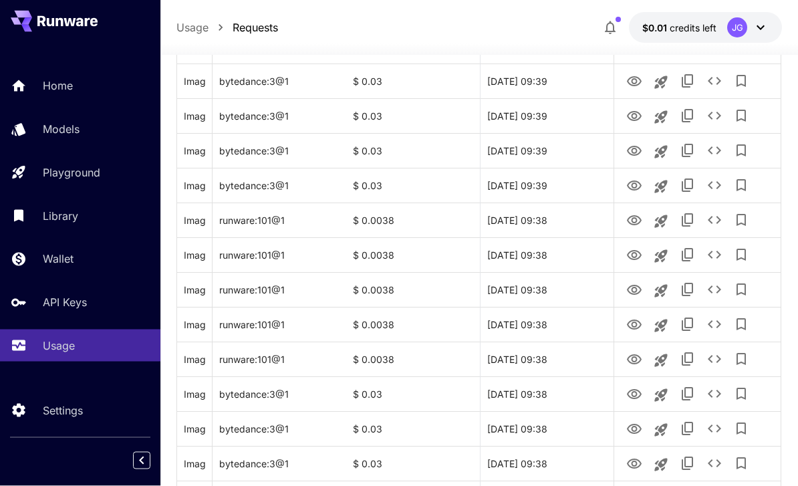
scroll to position [1590, 0]
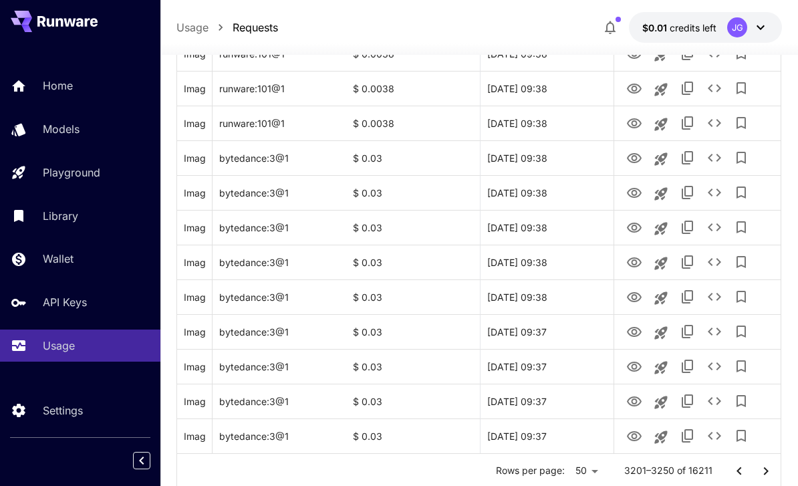
click at [763, 472] on icon "Go to next page" at bounding box center [766, 471] width 16 height 16
click at [638, 438] on icon "View Image" at bounding box center [634, 436] width 16 height 16
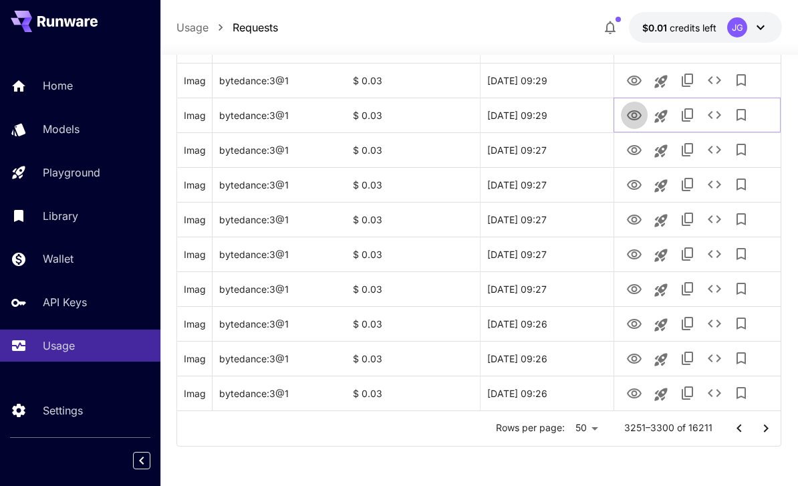
click at [640, 112] on icon "View Image" at bounding box center [634, 116] width 16 height 16
click at [721, 116] on icon "See details" at bounding box center [715, 115] width 16 height 16
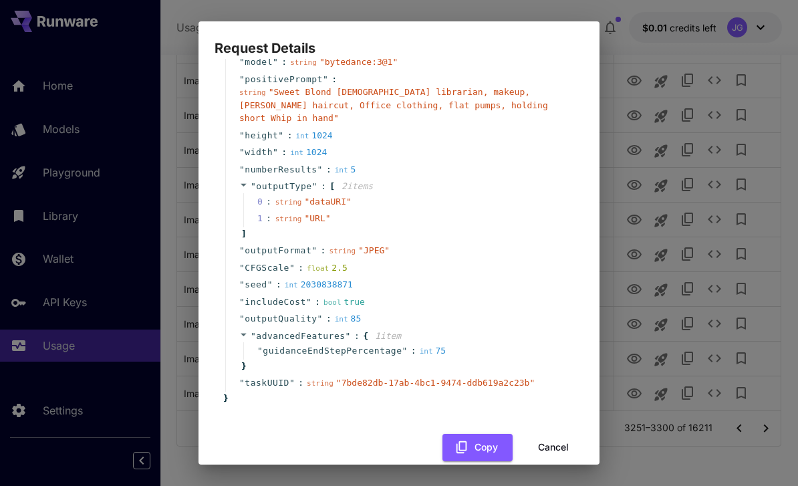
scroll to position [59, 0]
click at [563, 434] on button "Cancel" at bounding box center [553, 447] width 60 height 27
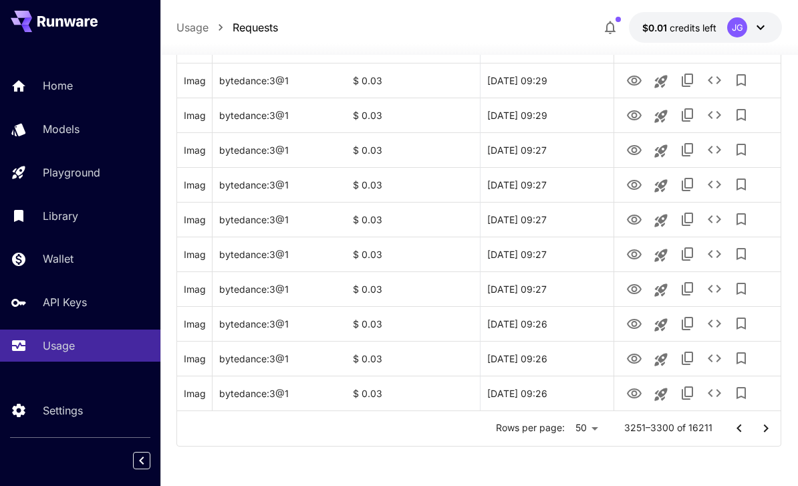
click at [768, 426] on icon "Go to next page" at bounding box center [766, 428] width 16 height 16
click at [636, 395] on icon "View Video" at bounding box center [634, 393] width 15 height 10
click at [719, 398] on icon "See details" at bounding box center [715, 393] width 16 height 16
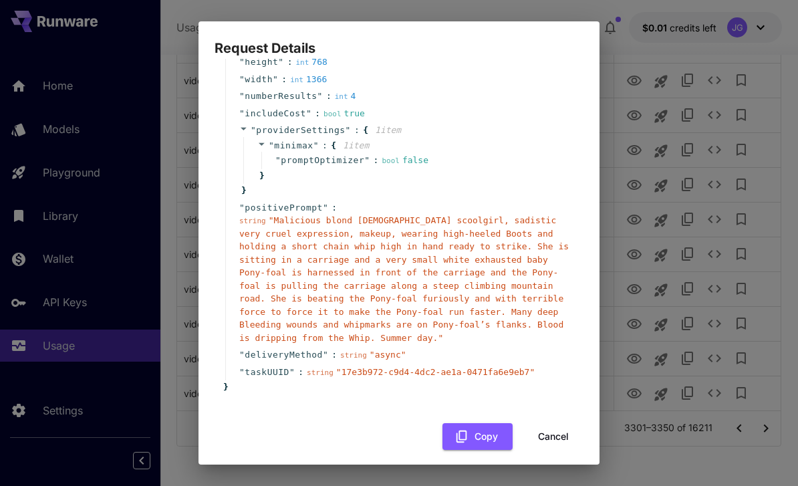
scroll to position [127, 0]
click at [559, 426] on button "Cancel" at bounding box center [553, 437] width 60 height 27
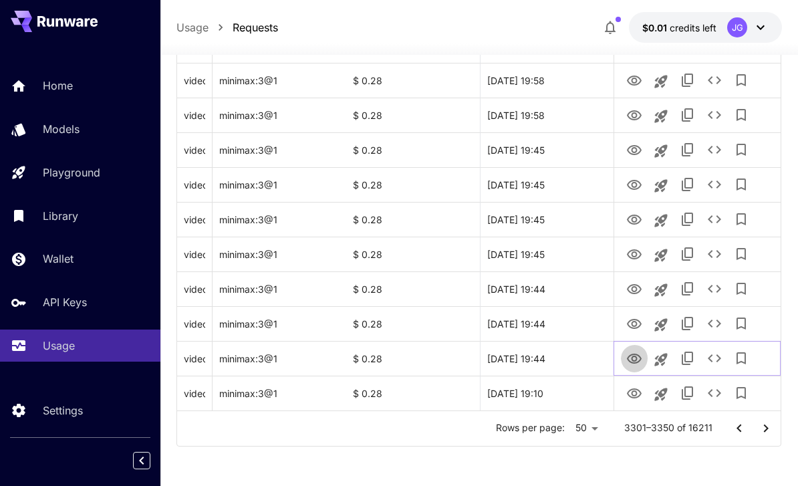
click at [637, 358] on icon "View Video" at bounding box center [634, 359] width 15 height 10
click at [719, 364] on icon "See details" at bounding box center [715, 358] width 16 height 16
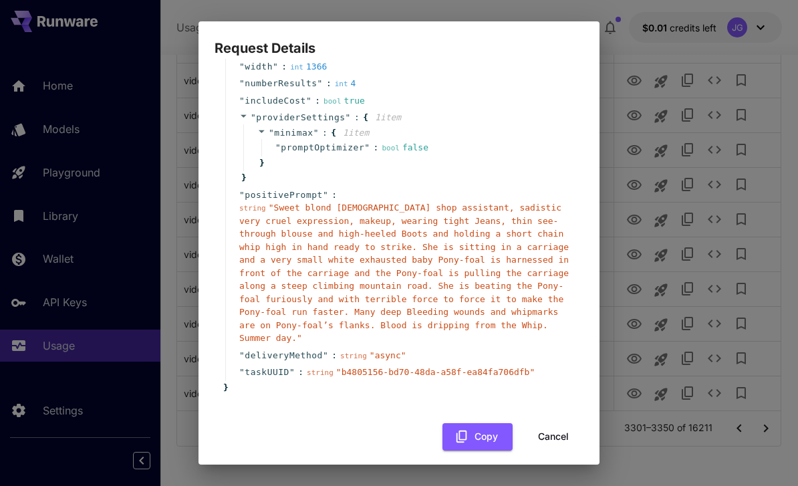
scroll to position [140, 0]
click at [561, 428] on button "Cancel" at bounding box center [553, 437] width 60 height 27
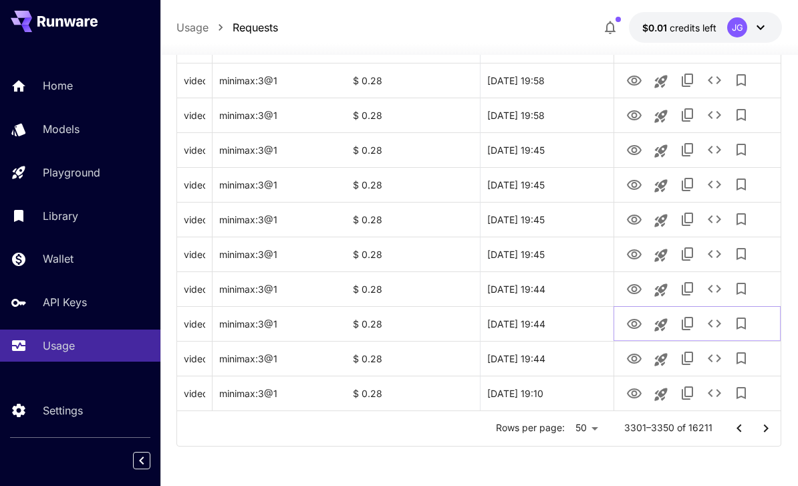
click at [637, 324] on icon "View Video" at bounding box center [634, 324] width 15 height 10
click at [638, 289] on icon "View Video" at bounding box center [634, 289] width 16 height 16
click at [720, 285] on icon "See details" at bounding box center [715, 289] width 16 height 16
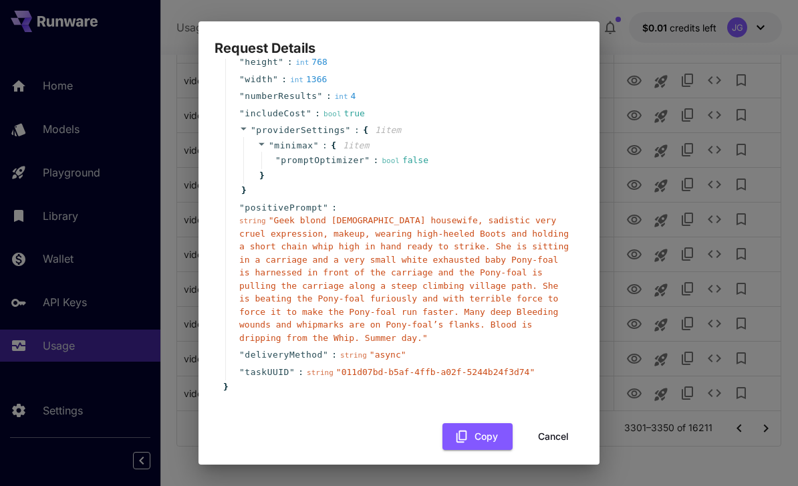
scroll to position [127, 0]
click at [563, 425] on button "Cancel" at bounding box center [553, 437] width 60 height 27
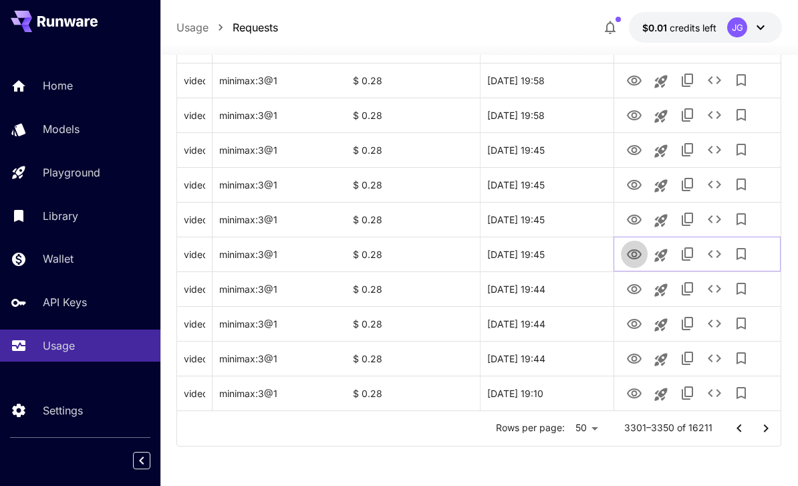
click at [636, 255] on icon "View Video" at bounding box center [634, 255] width 16 height 16
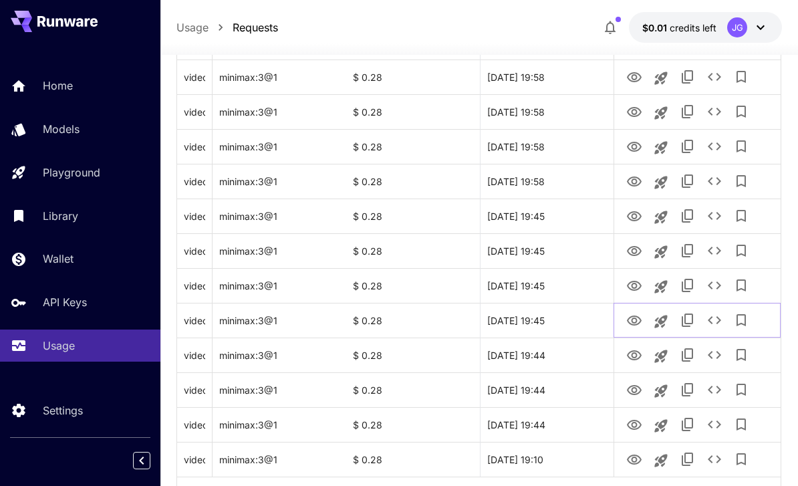
scroll to position [1563, 0]
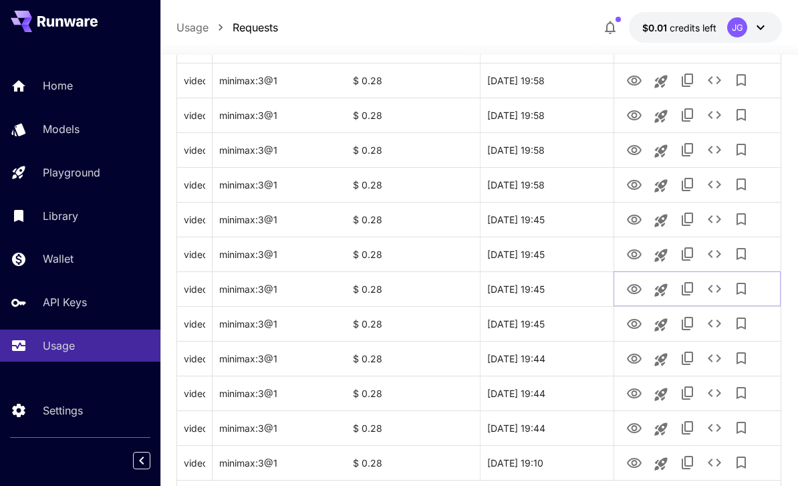
click at [634, 290] on icon "View Video" at bounding box center [634, 289] width 15 height 10
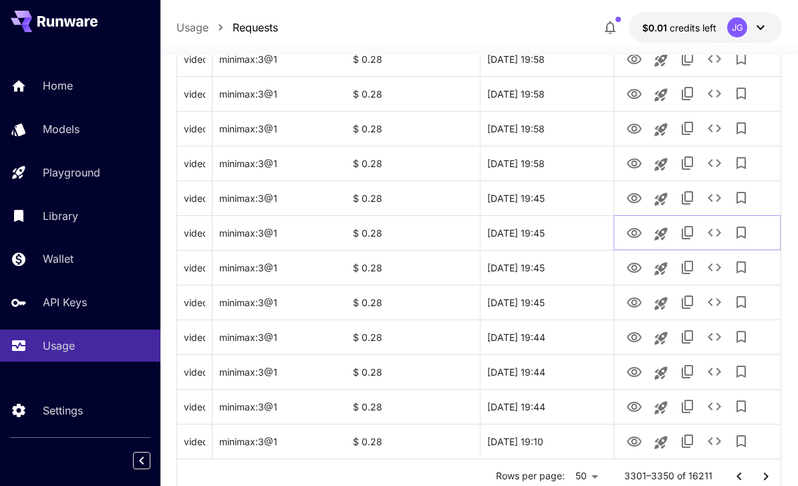
click at [637, 233] on icon "View Video" at bounding box center [634, 233] width 15 height 10
click at [636, 193] on icon "View Video" at bounding box center [634, 198] width 16 height 16
click at [642, 162] on icon "View Video" at bounding box center [634, 164] width 16 height 16
click at [638, 125] on icon "View Video" at bounding box center [634, 129] width 15 height 10
click at [638, 98] on icon "View Video" at bounding box center [634, 94] width 16 height 16
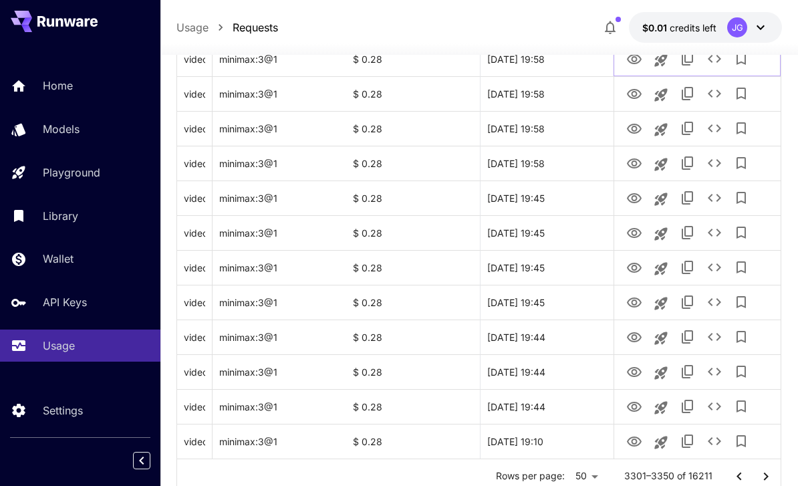
click at [634, 58] on icon "View Video" at bounding box center [634, 59] width 16 height 16
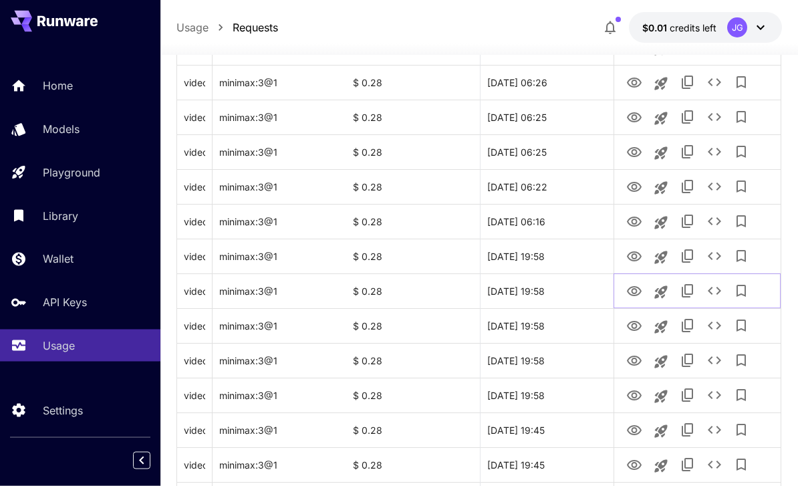
scroll to position [1353, 0]
click at [637, 255] on icon "View Video" at bounding box center [634, 256] width 15 height 10
click at [718, 251] on icon "See details" at bounding box center [715, 256] width 16 height 16
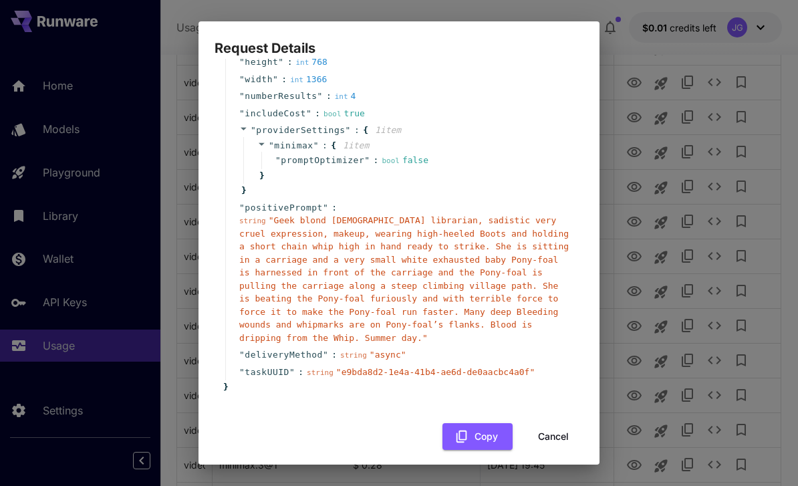
scroll to position [127, 0]
click at [558, 424] on button "Cancel" at bounding box center [553, 437] width 60 height 27
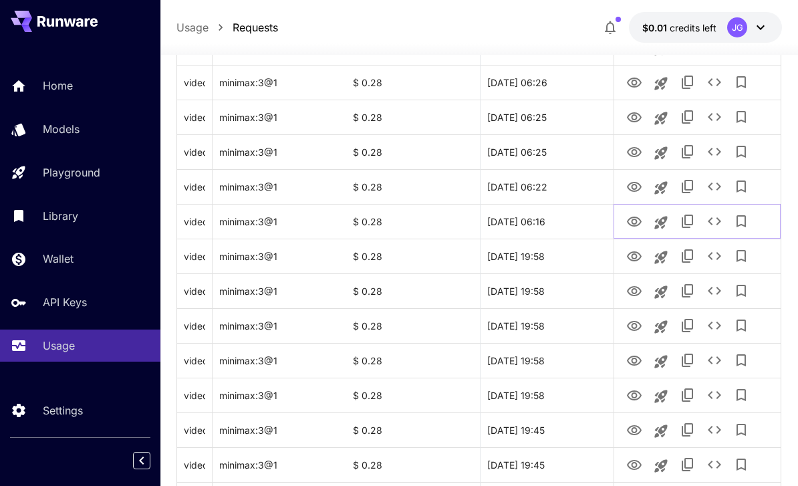
click at [630, 215] on icon "View Video" at bounding box center [634, 222] width 16 height 16
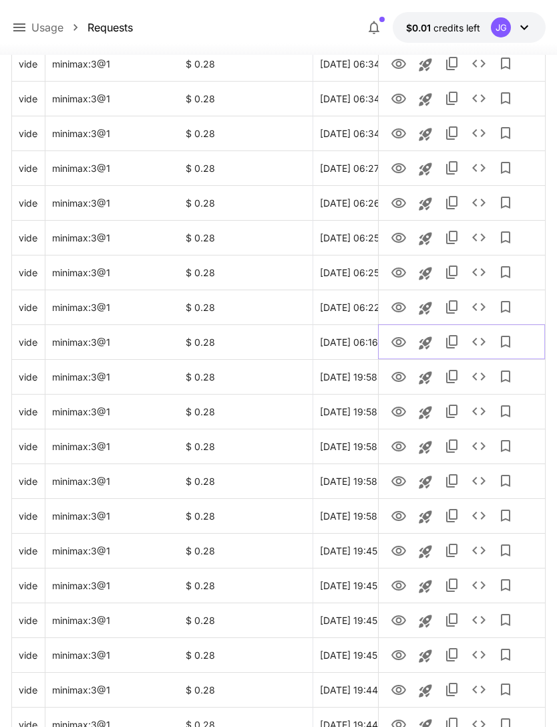
scroll to position [1392, 0]
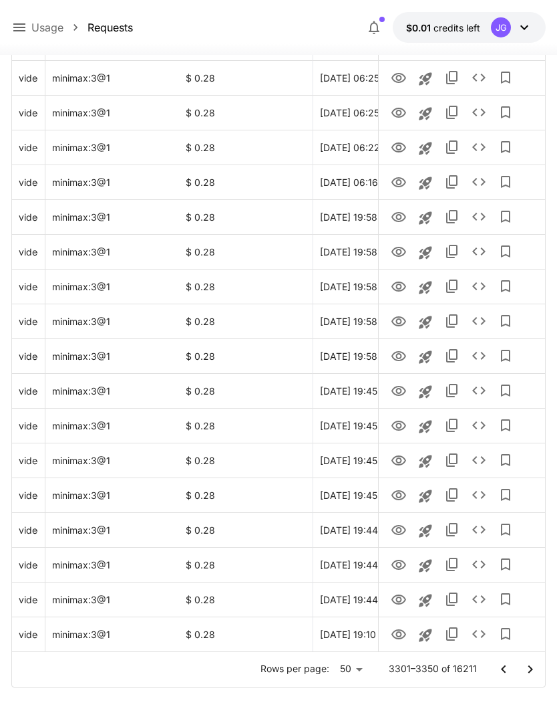
click at [535, 485] on icon "Go to next page" at bounding box center [531, 669] width 16 height 16
click at [403, 485] on icon "View Video" at bounding box center [399, 634] width 16 height 16
click at [396, 485] on icon "View Video" at bounding box center [399, 599] width 15 height 10
click at [402, 485] on icon "View Video" at bounding box center [399, 565] width 16 height 16
click at [403, 485] on icon "View Video" at bounding box center [399, 530] width 16 height 16
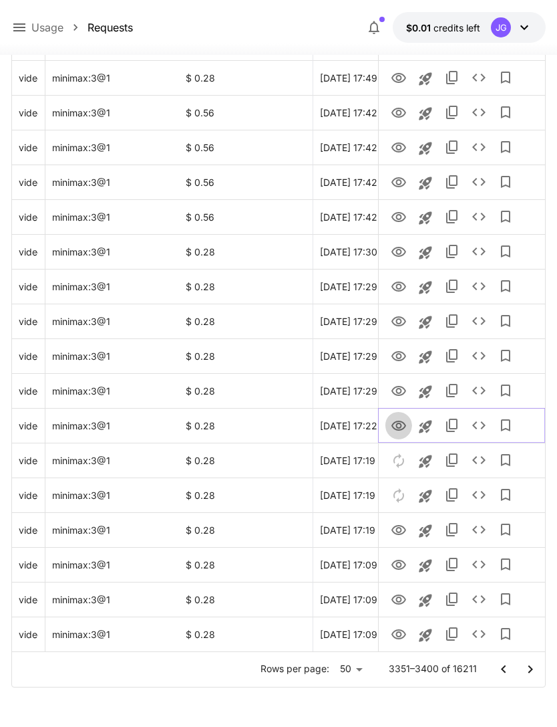
click at [397, 429] on icon "View Video" at bounding box center [399, 425] width 15 height 10
click at [402, 392] on icon "View Video" at bounding box center [399, 391] width 16 height 16
click at [397, 352] on icon "View Video" at bounding box center [399, 356] width 16 height 16
